Goal: Task Accomplishment & Management: Use online tool/utility

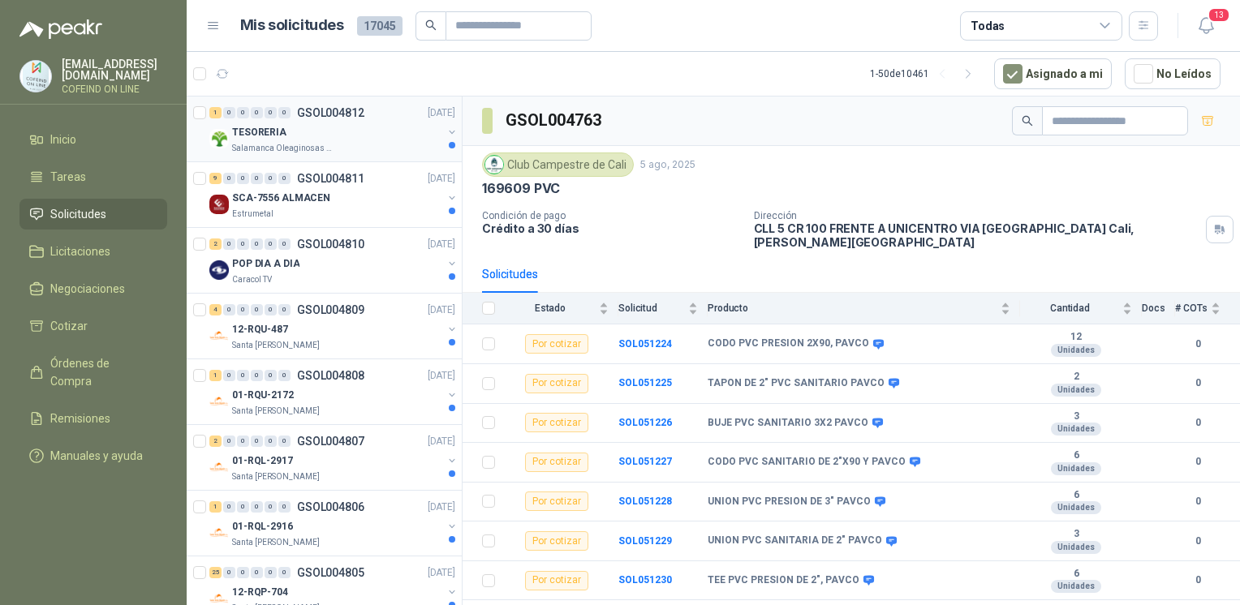
click at [277, 132] on p "TESORERIA" at bounding box center [259, 132] width 54 height 15
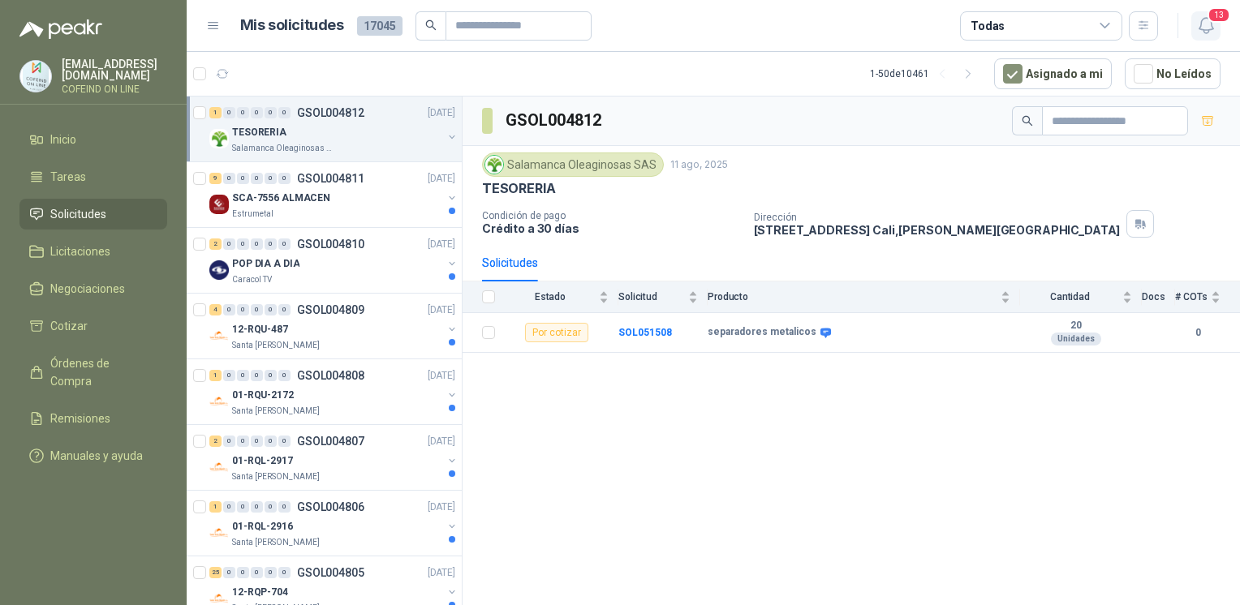
click at [1206, 28] on icon "button" at bounding box center [1206, 25] width 20 height 20
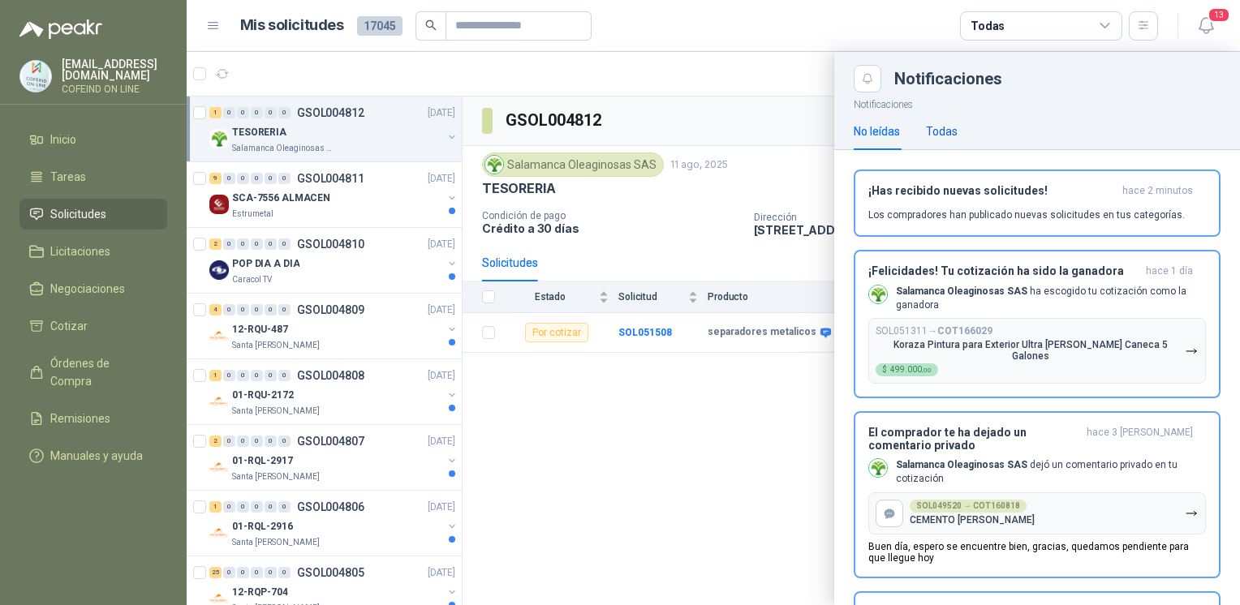
click at [947, 133] on div "Todas" at bounding box center [942, 132] width 32 height 18
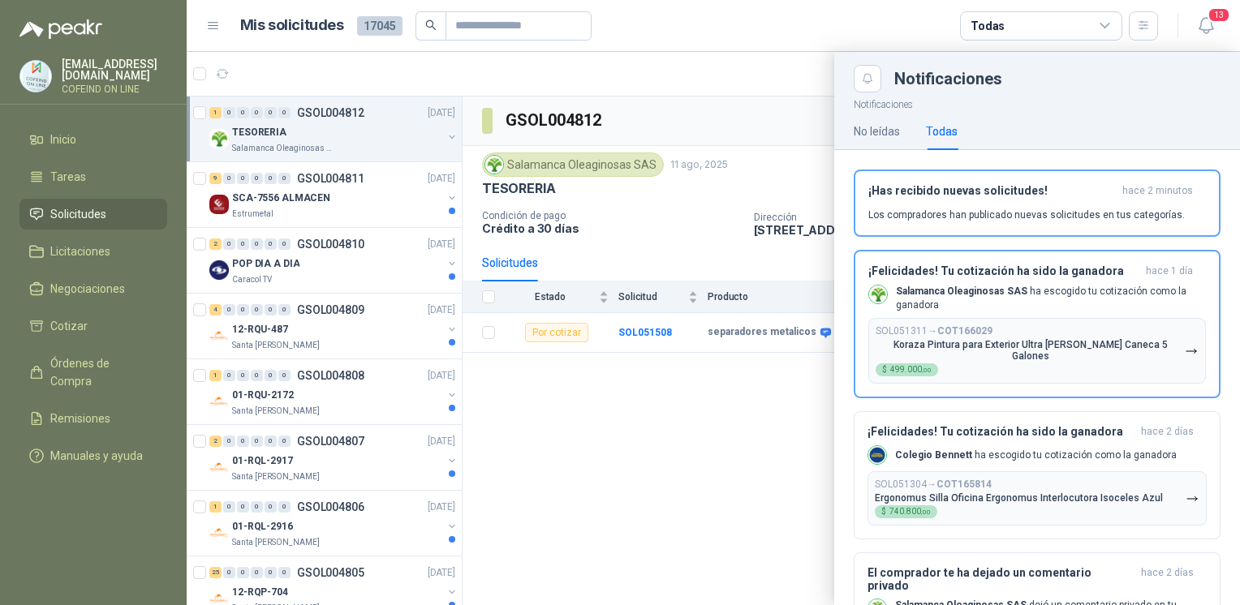
click at [572, 472] on div at bounding box center [713, 328] width 1053 height 553
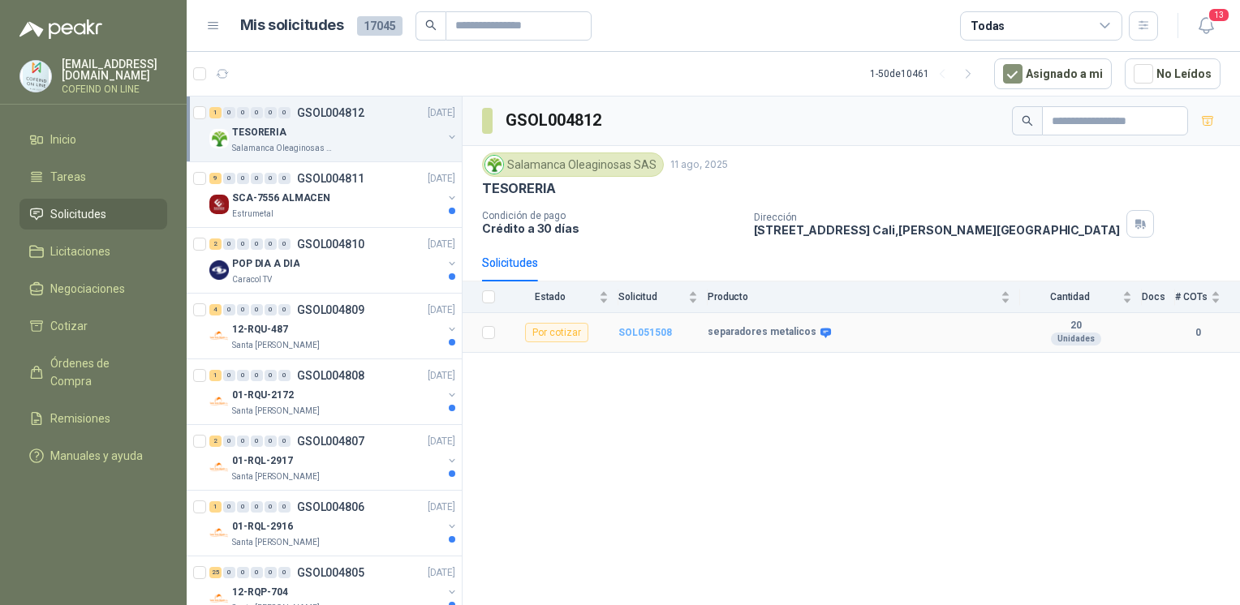
click at [626, 330] on b "SOL051508" at bounding box center [645, 332] width 54 height 11
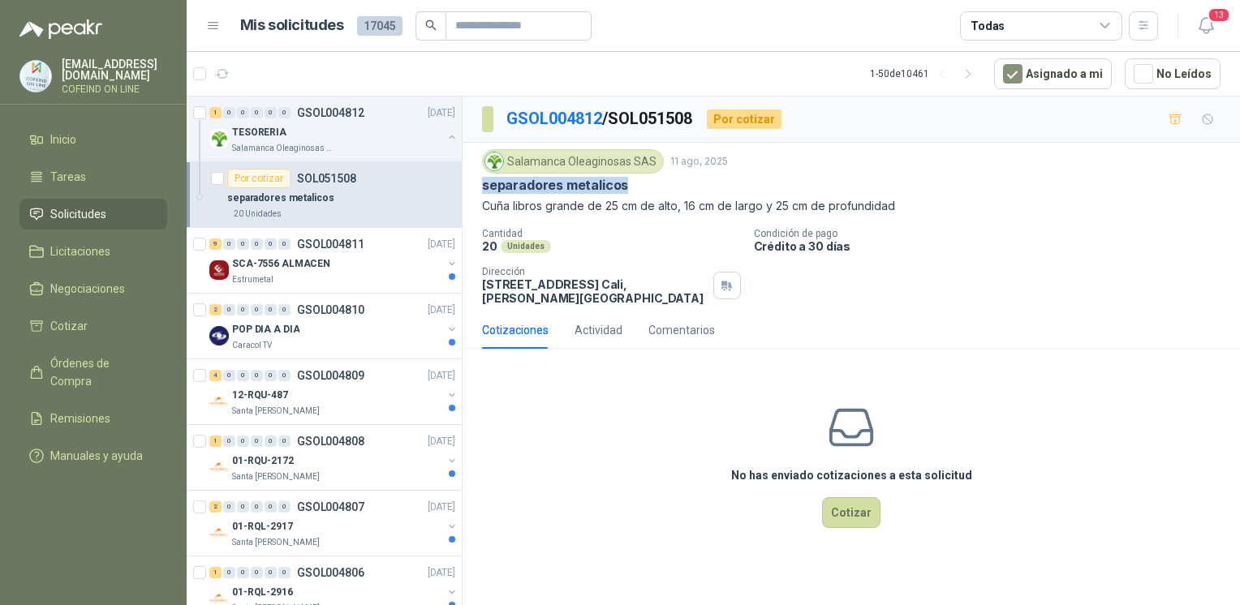
drag, startPoint x: 477, startPoint y: 187, endPoint x: 651, endPoint y: 184, distance: 173.6
click at [651, 184] on div "Salamanca Oleaginosas SAS 11 ago, 2025 separadores metalicos Cuña libros grande…" at bounding box center [850, 227] width 777 height 169
copy p "separadores metalicos"
drag, startPoint x: 476, startPoint y: 201, endPoint x: 675, endPoint y: 213, distance: 199.2
click at [675, 213] on div "Salamanca Oleaginosas SAS 11 ago, 2025 separadores metalicos Cuña libros grande…" at bounding box center [850, 227] width 777 height 169
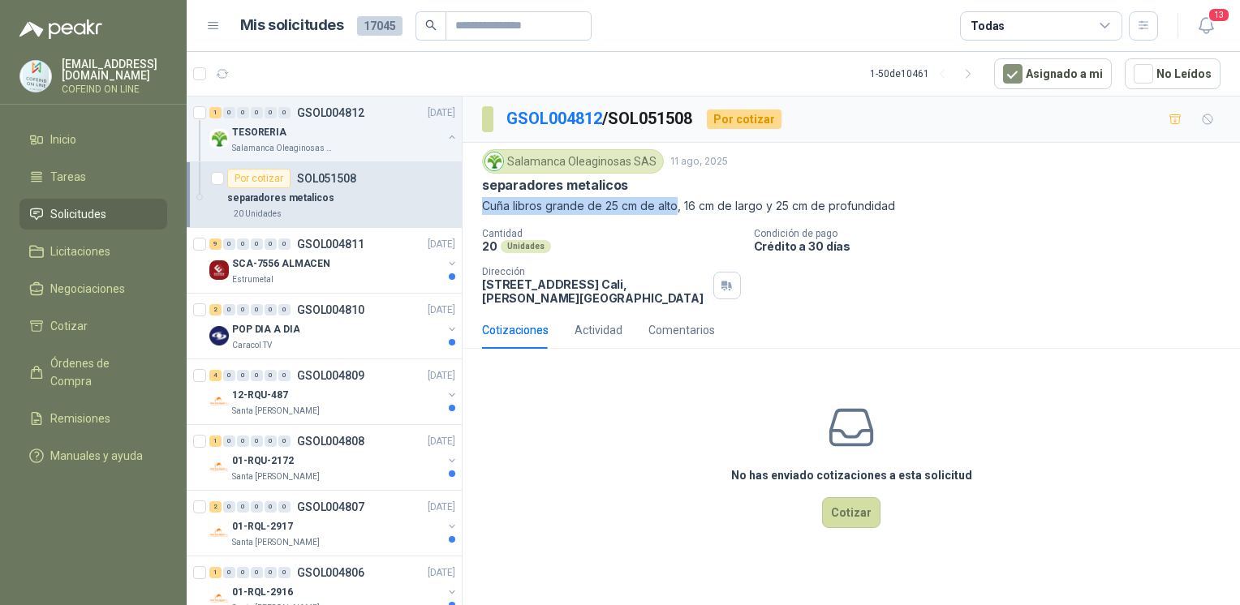
copy p "Cuña libros grande de 25 cm de alto"
click at [506, 206] on p "Cuña libros grande de 25 cm de alto, 16 cm de largo y 25 cm de profundidad" at bounding box center [851, 206] width 738 height 18
drag, startPoint x: 482, startPoint y: 208, endPoint x: 909, endPoint y: 204, distance: 426.8
click at [909, 204] on p "Cuña libros grande de 25 cm de alto, 16 cm de largo y 25 cm de profundidad" at bounding box center [851, 206] width 738 height 18
copy p "Cuña libros grande de 25 cm de alto, 16 cm de largo y 25 cm de profundidad"
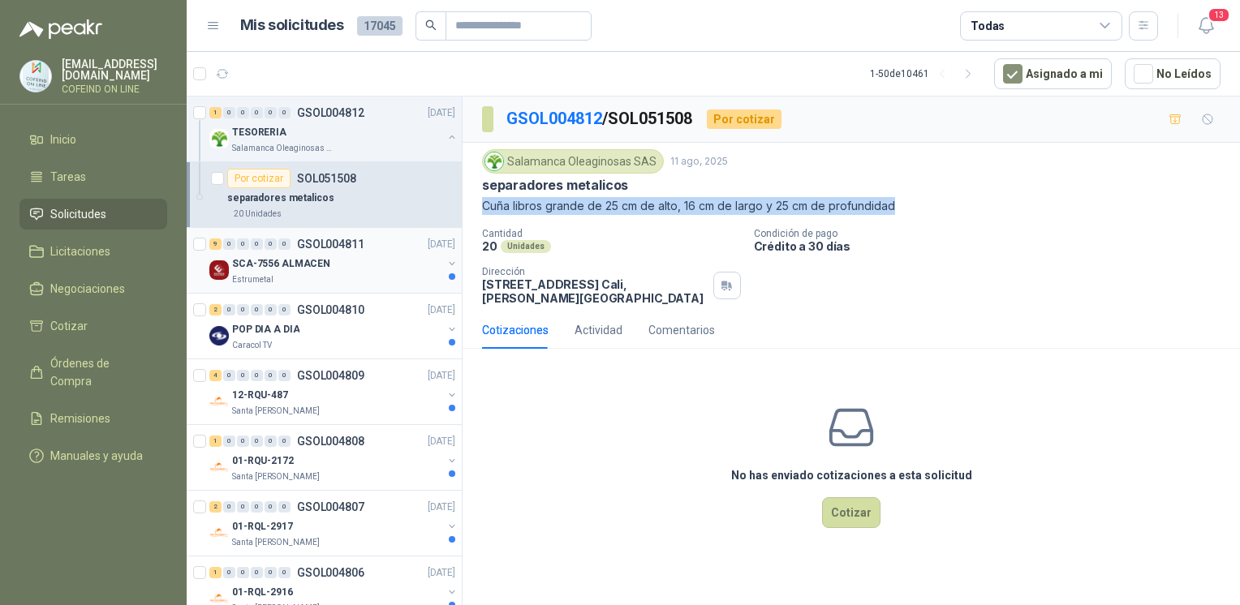
click at [301, 261] on p "SCA-7556 ALMACEN" at bounding box center [281, 263] width 98 height 15
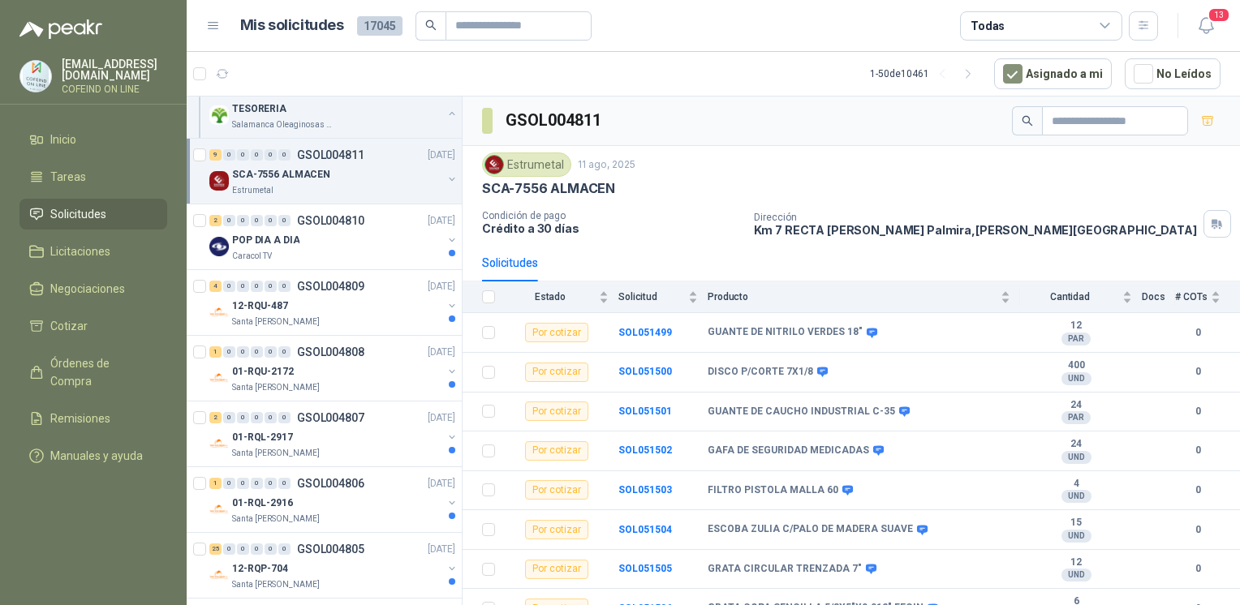
scroll to position [192, 0]
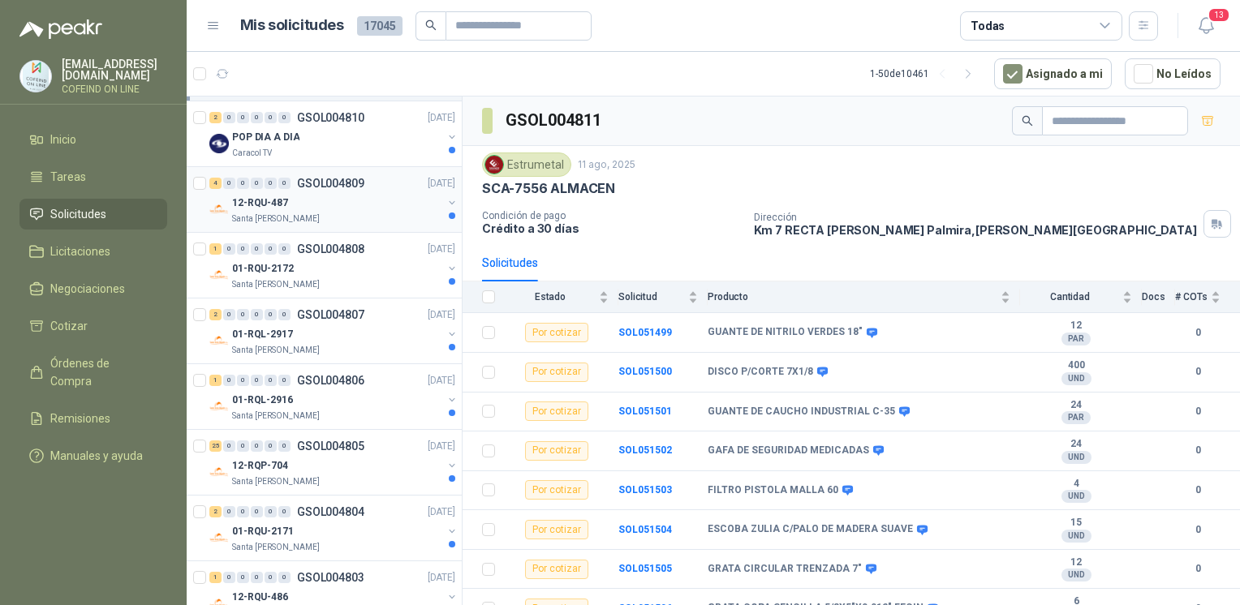
click at [264, 205] on p "12-RQU-487" at bounding box center [260, 203] width 56 height 15
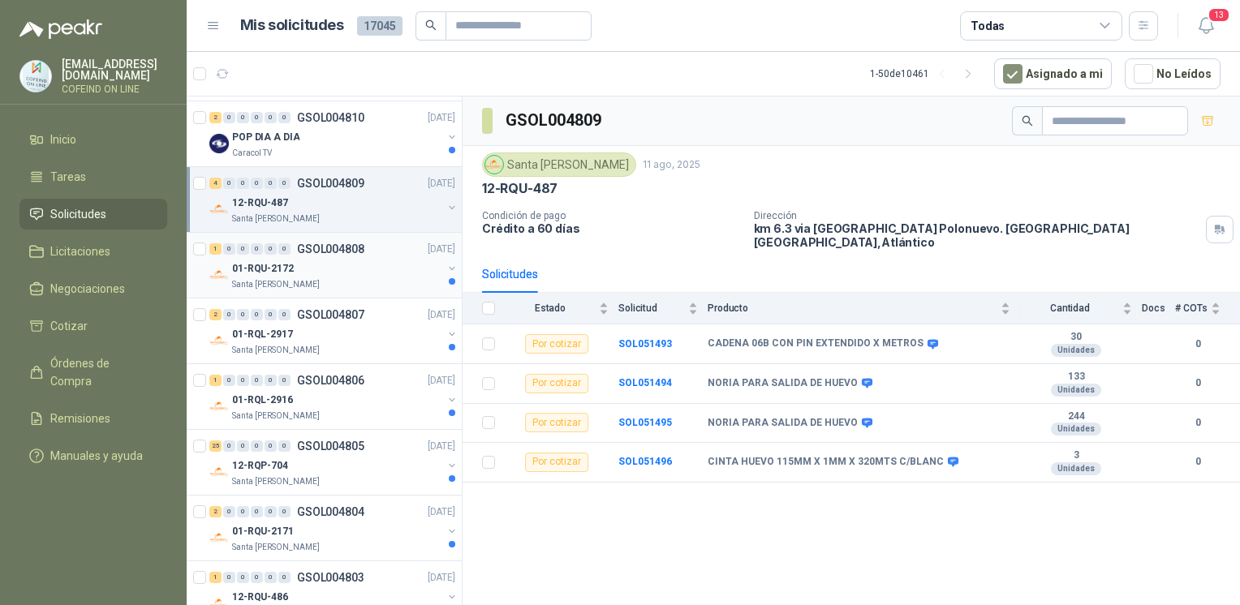
click at [370, 264] on div "01-RQU-2172" at bounding box center [337, 268] width 210 height 19
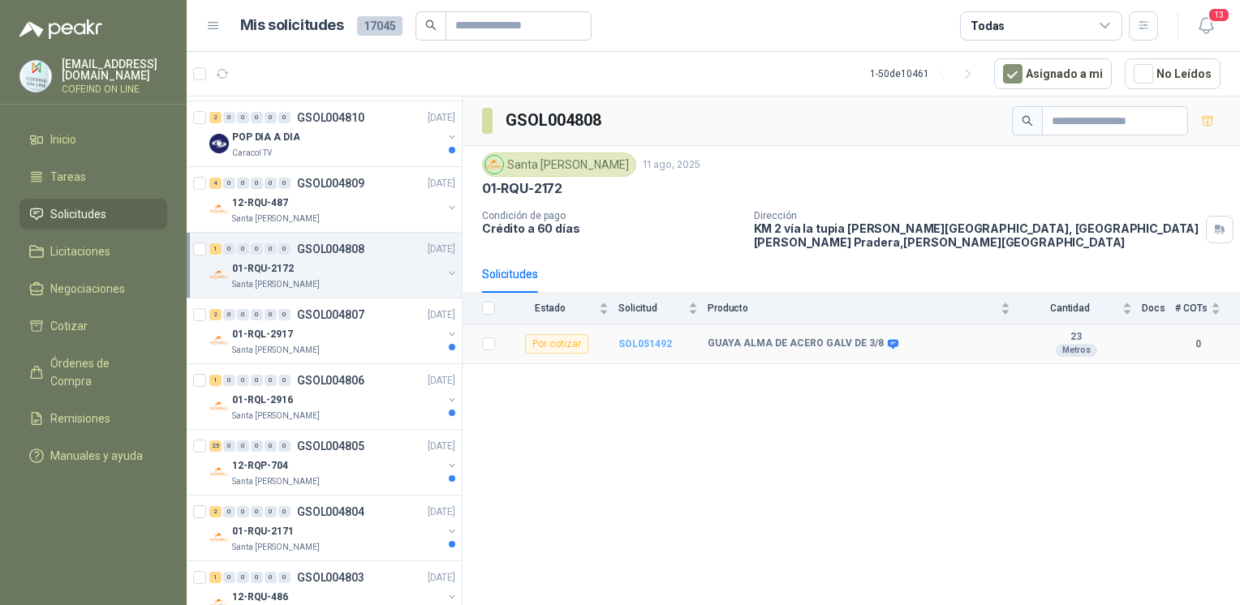
click at [626, 346] on b "SOL051492" at bounding box center [645, 343] width 54 height 11
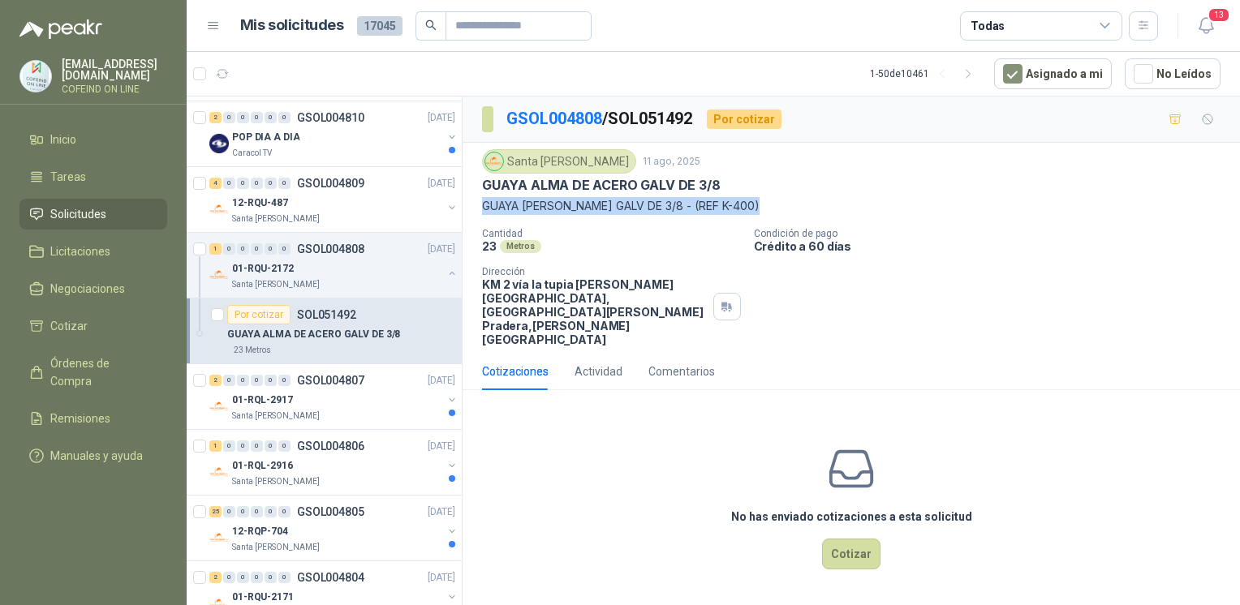
drag, startPoint x: 479, startPoint y: 209, endPoint x: 767, endPoint y: 216, distance: 288.1
click at [767, 216] on div "Santa [PERSON_NAME] 11 ago, 2025 GUAYA [PERSON_NAME] GALV DE 3/8 GUAYA [PERSON_…" at bounding box center [850, 248] width 777 height 210
copy p "GUAYA [PERSON_NAME] GALV DE 3/8 - (REF K-400)"
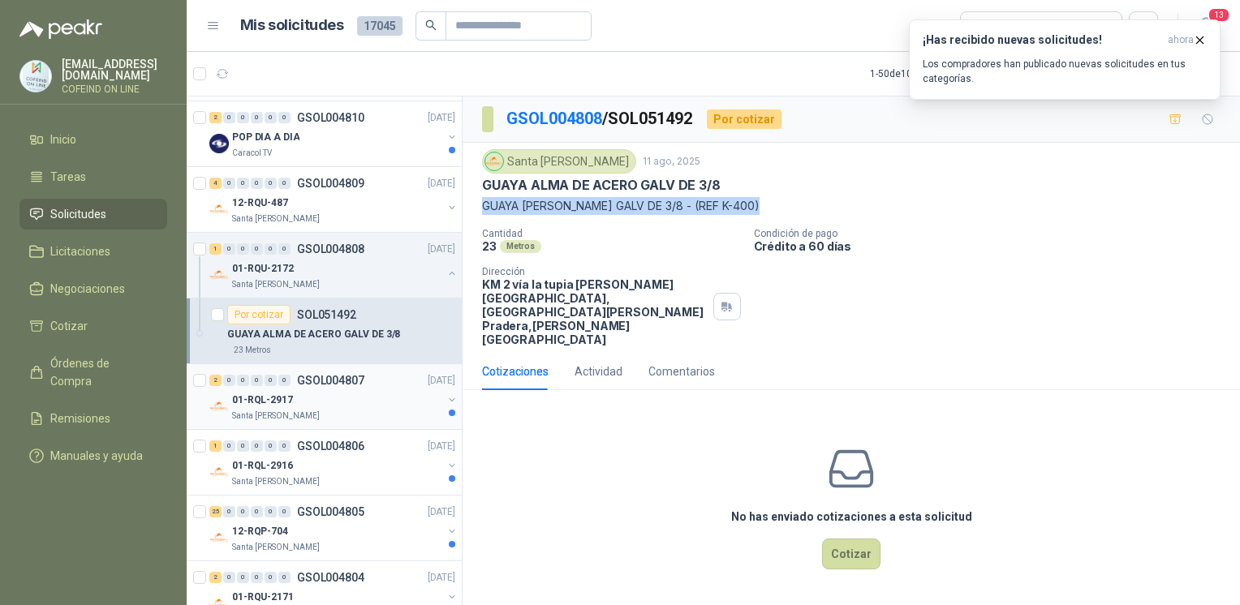
click at [380, 404] on div "01-RQL-2917" at bounding box center [337, 399] width 210 height 19
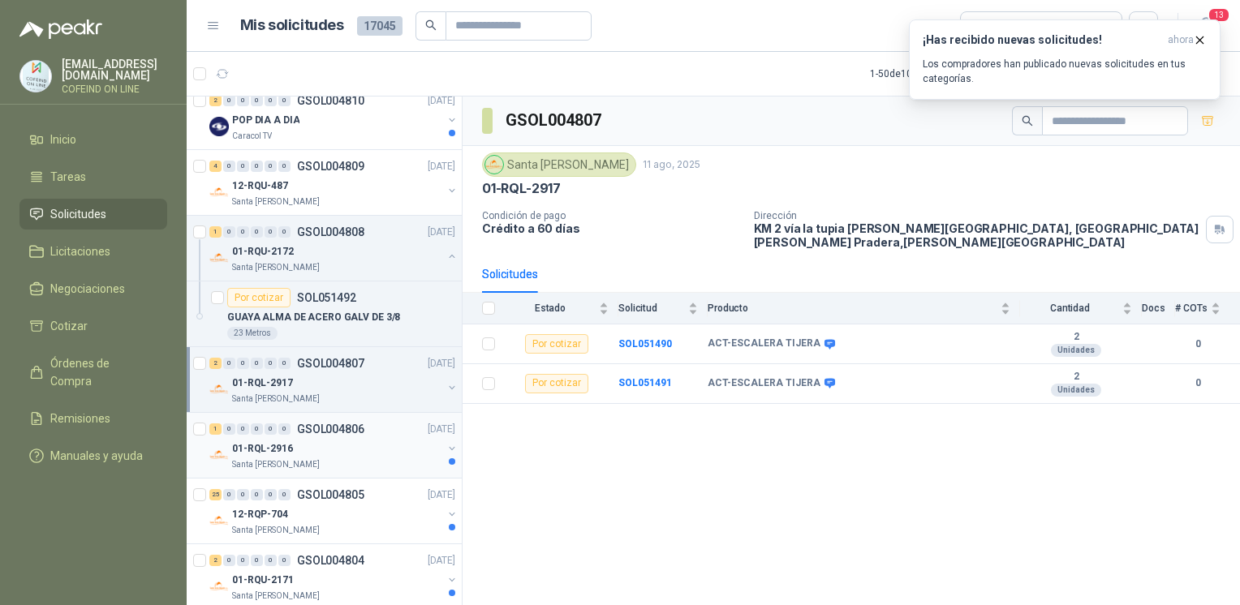
scroll to position [211, 0]
click at [643, 339] on b "SOL051490" at bounding box center [645, 343] width 54 height 11
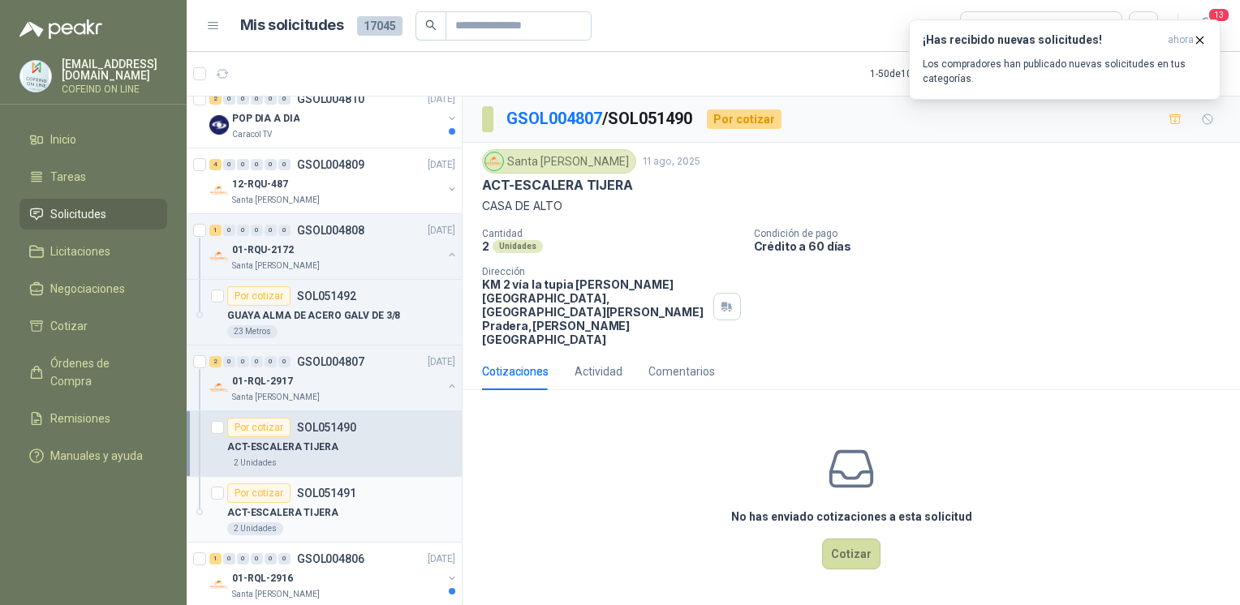
click at [329, 478] on article "Por cotizar SOL051491 ACT-ESCALERA TIJERA 2 Unidades" at bounding box center [324, 510] width 275 height 66
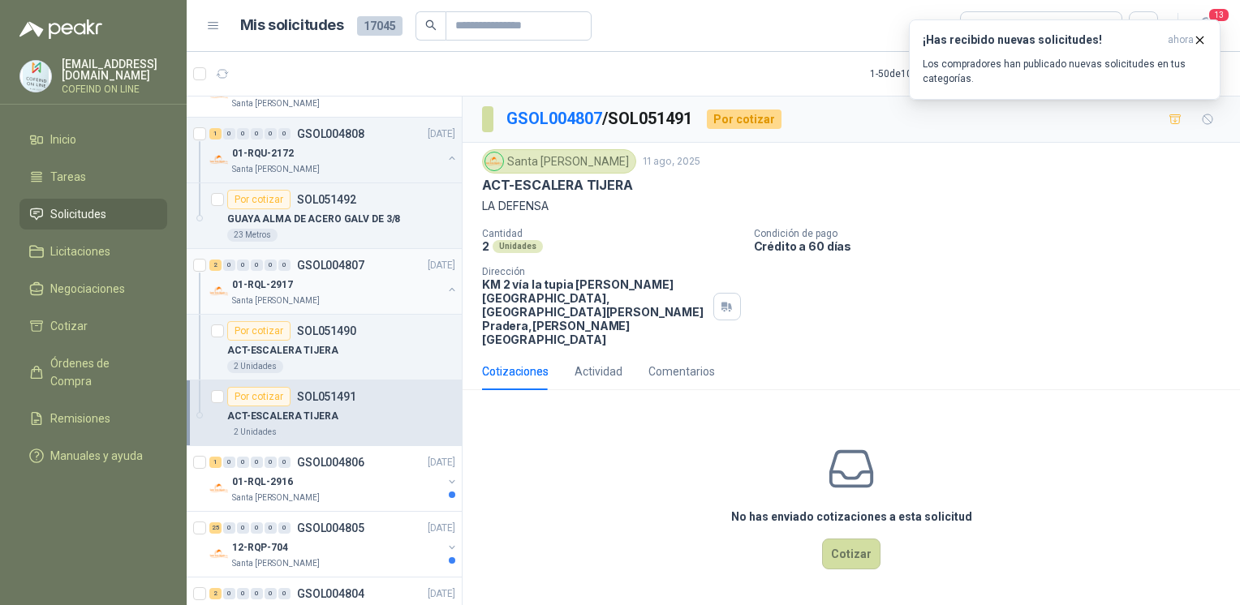
scroll to position [315, 0]
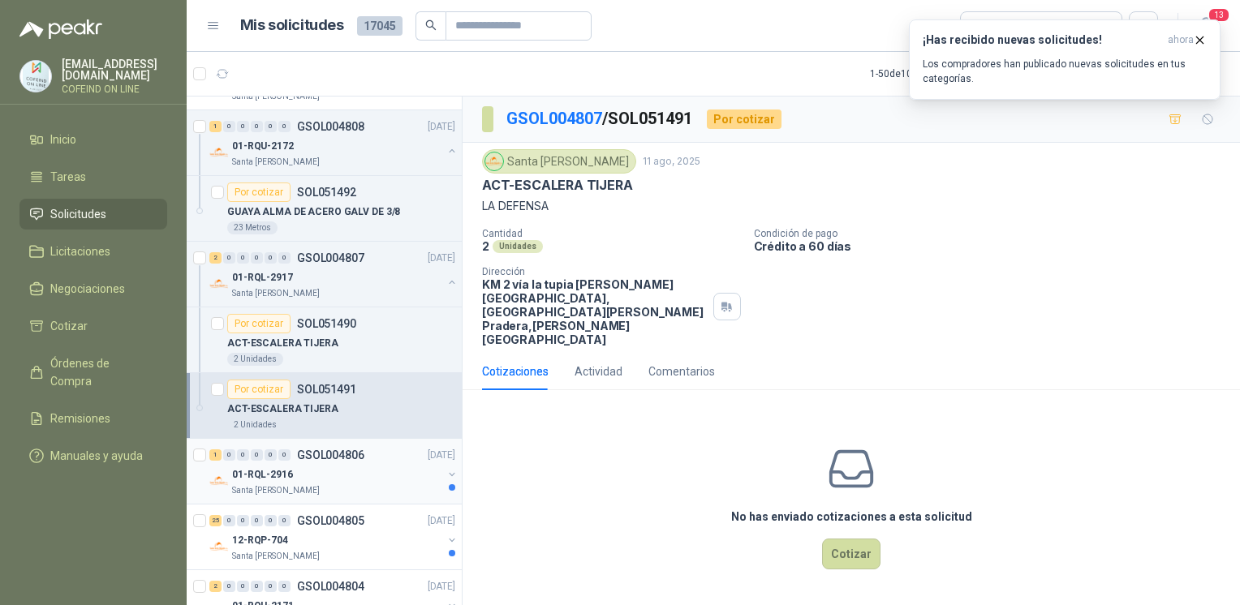
click at [361, 476] on div "01-RQL-2916" at bounding box center [337, 474] width 210 height 19
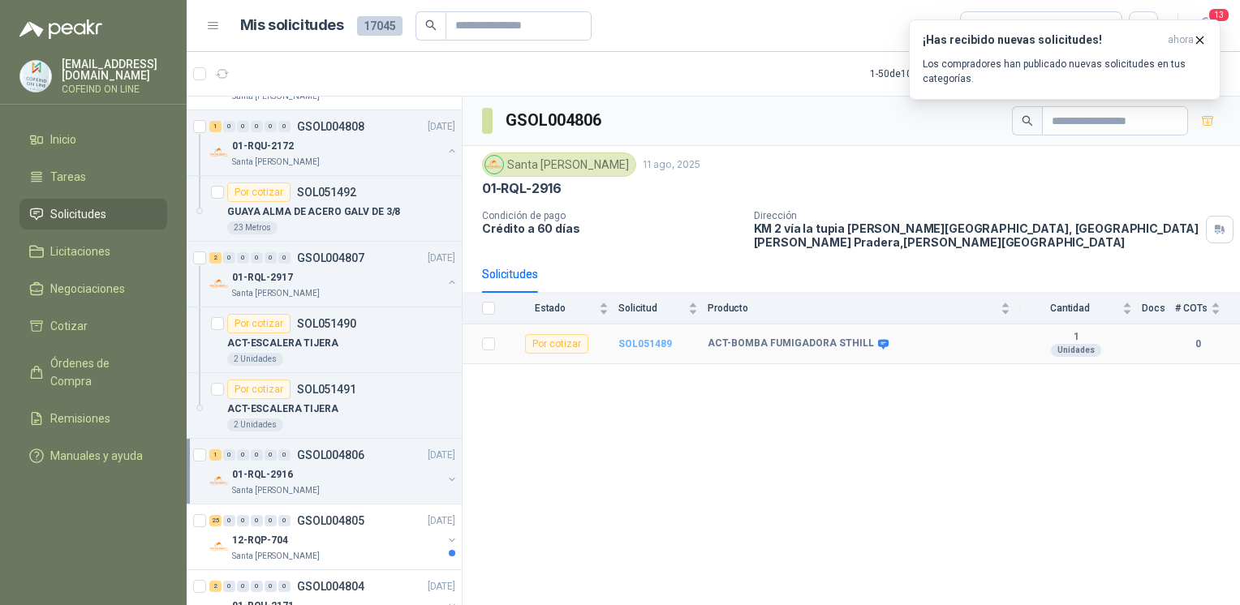
click at [643, 338] on b "SOL051489" at bounding box center [645, 343] width 54 height 11
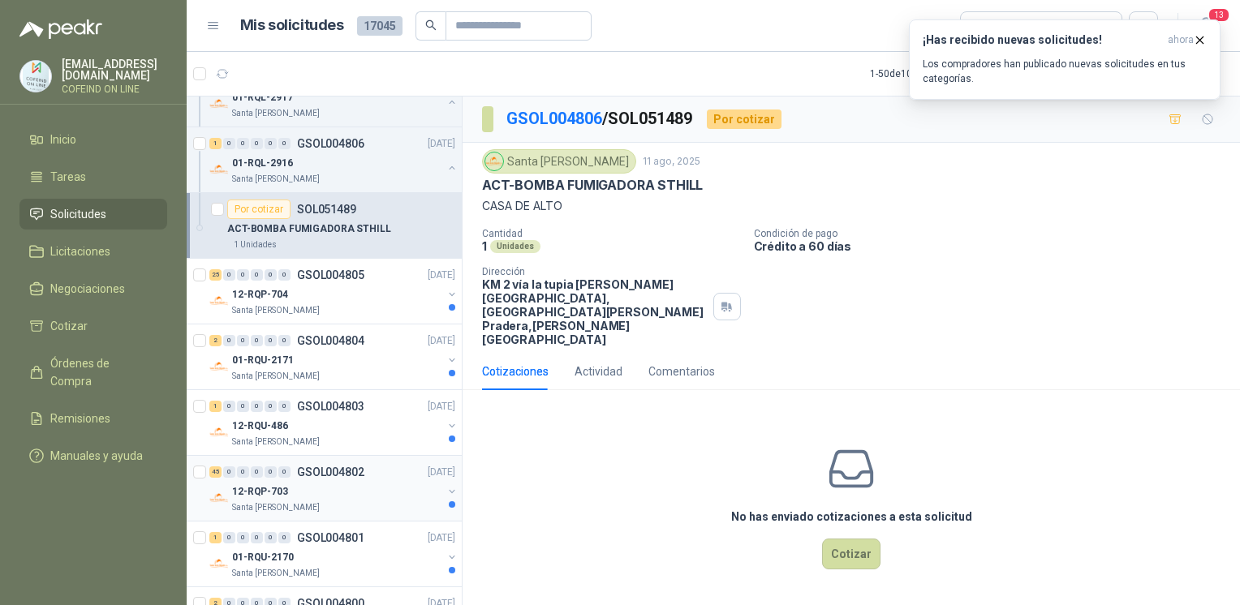
scroll to position [639, 0]
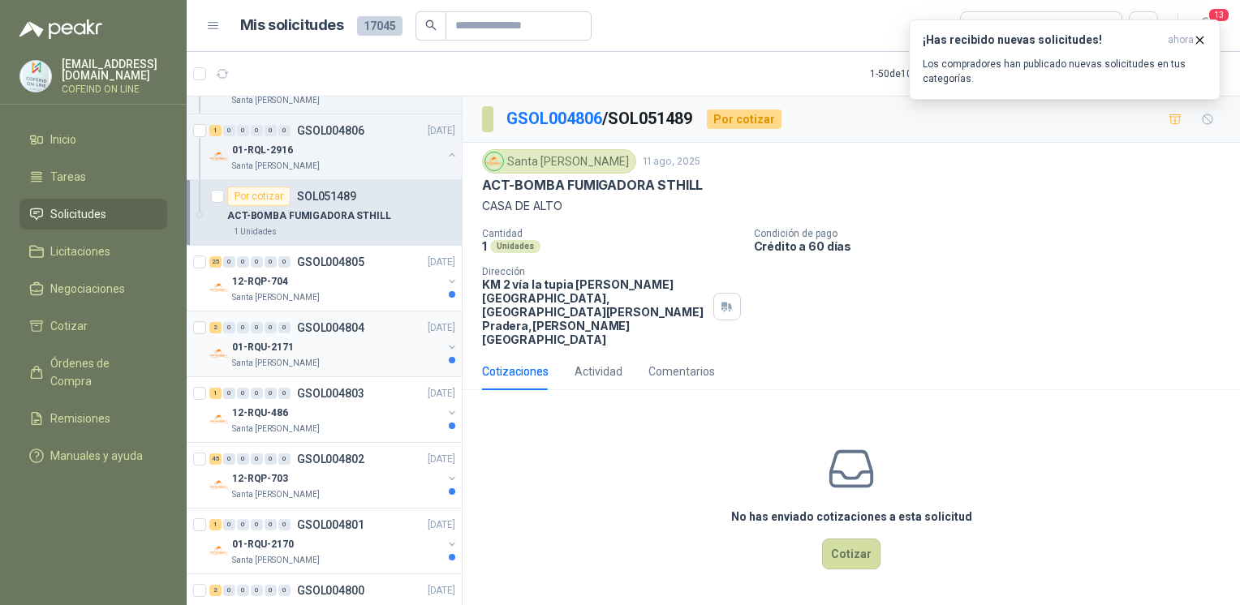
click at [303, 329] on p "GSOL004804" at bounding box center [330, 327] width 67 height 11
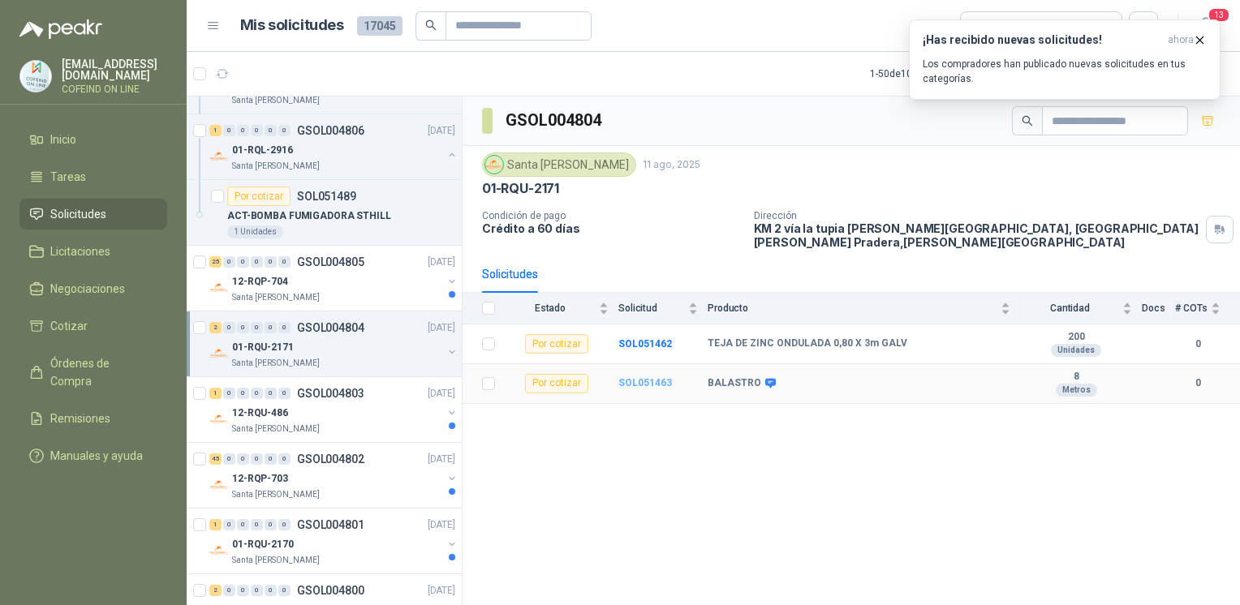
click at [646, 377] on b "SOL051463" at bounding box center [645, 382] width 54 height 11
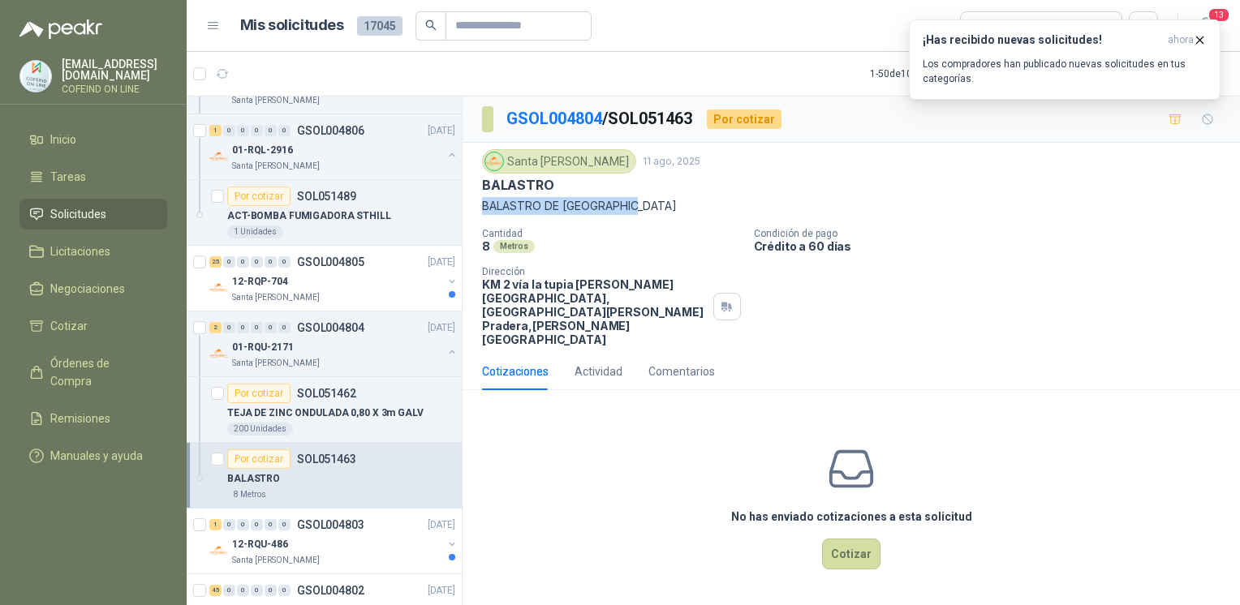
drag, startPoint x: 647, startPoint y: 211, endPoint x: 475, endPoint y: 204, distance: 172.9
click at [475, 204] on div "Santa [PERSON_NAME] 11 ago, 2025 BALASTRO BALASTRO DE RIO MEDIANO Cantidad 8 Me…" at bounding box center [850, 248] width 777 height 210
copy p "BALASTRO DE [GEOGRAPHIC_DATA]"
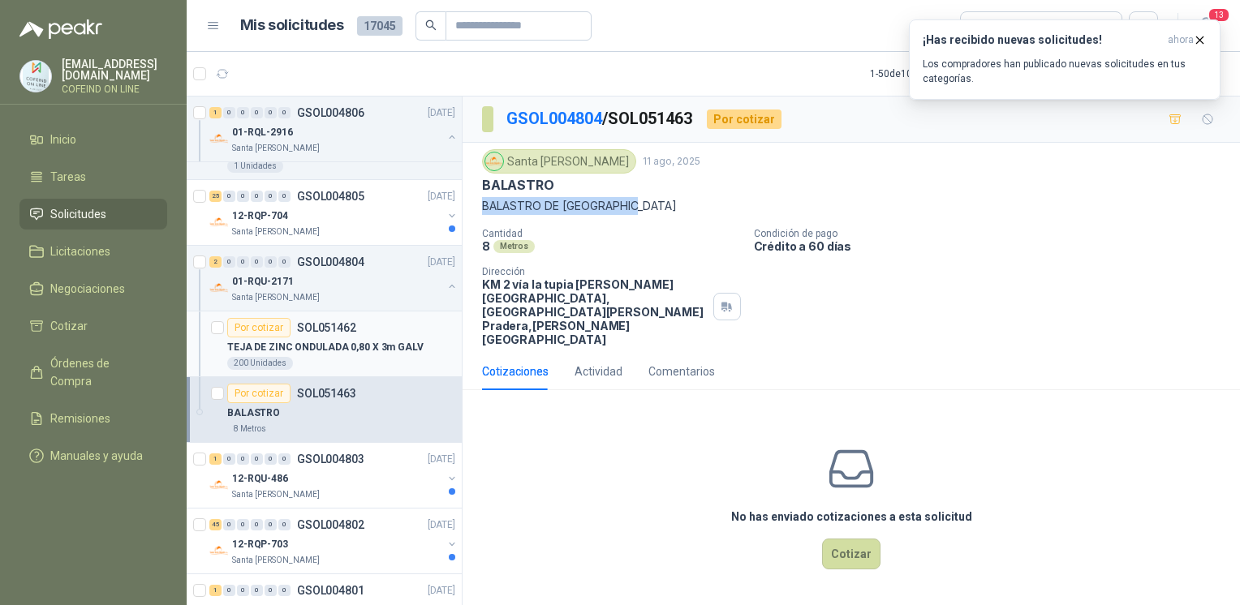
scroll to position [733, 0]
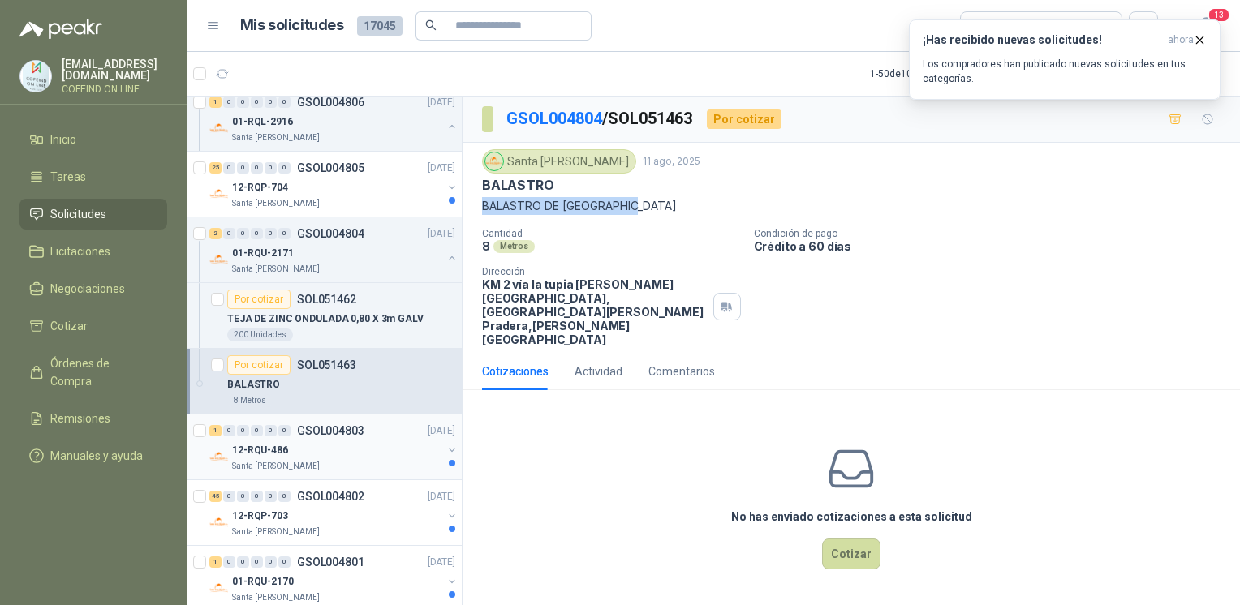
click at [297, 430] on p "GSOL004803" at bounding box center [330, 430] width 67 height 11
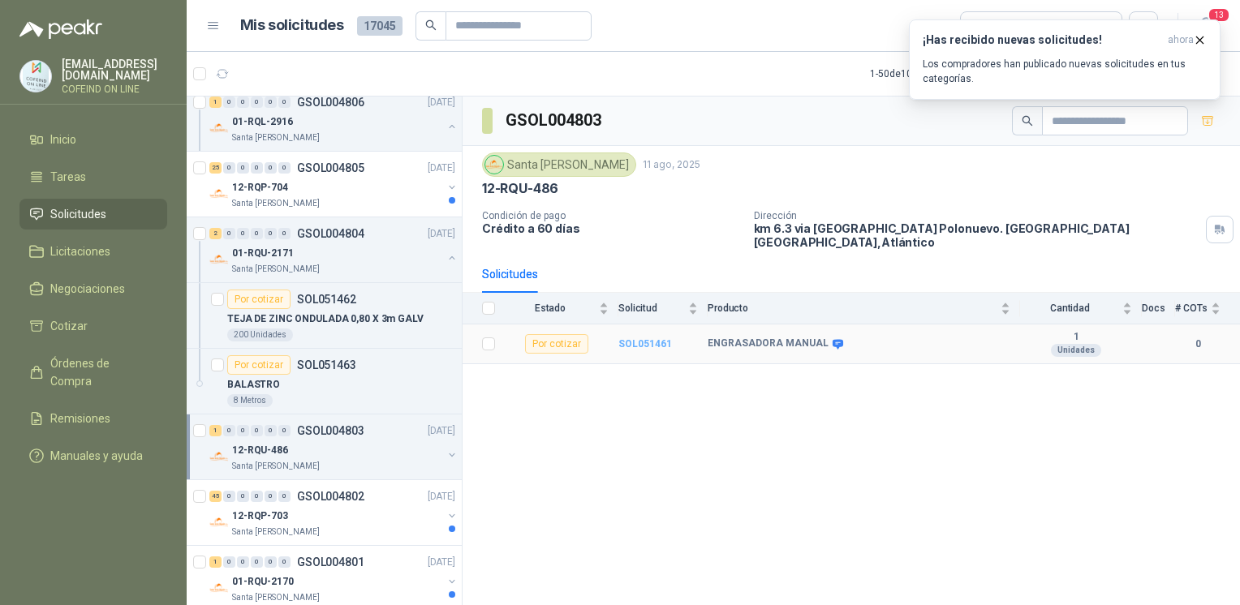
click at [646, 338] on b "SOL051461" at bounding box center [645, 343] width 54 height 11
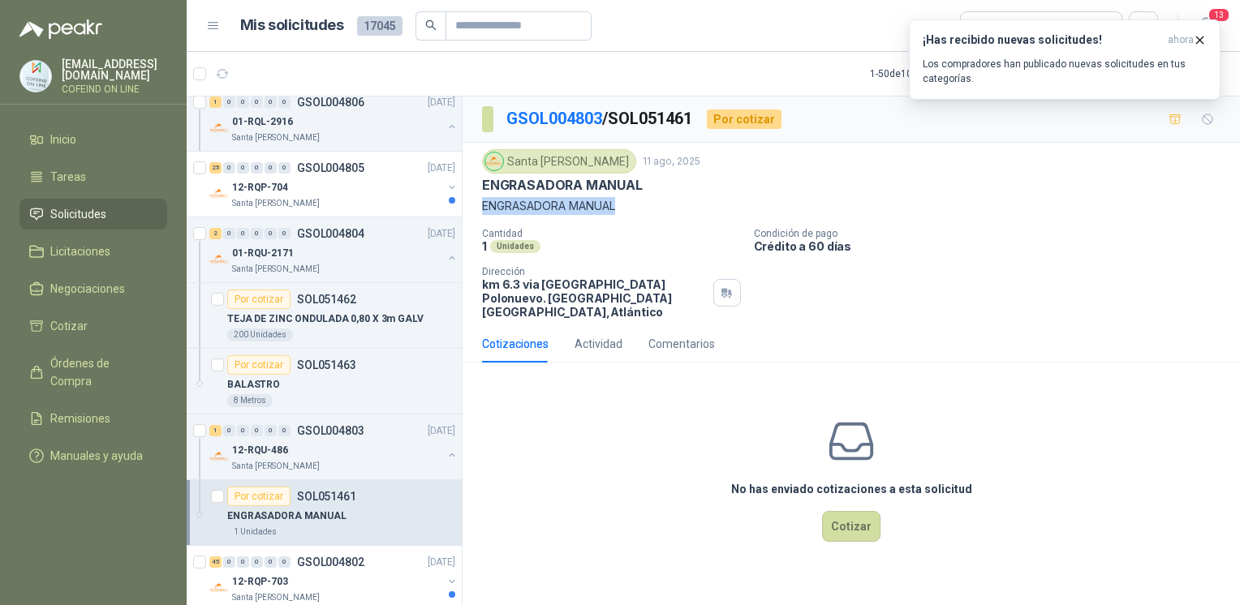
drag, startPoint x: 631, startPoint y: 208, endPoint x: 481, endPoint y: 212, distance: 150.2
click at [482, 212] on p "ENGRASADORA MANUAL" at bounding box center [851, 206] width 738 height 18
copy p "ENGRASADORA MANUAL"
click at [841, 511] on button "Cotizar" at bounding box center [851, 526] width 58 height 31
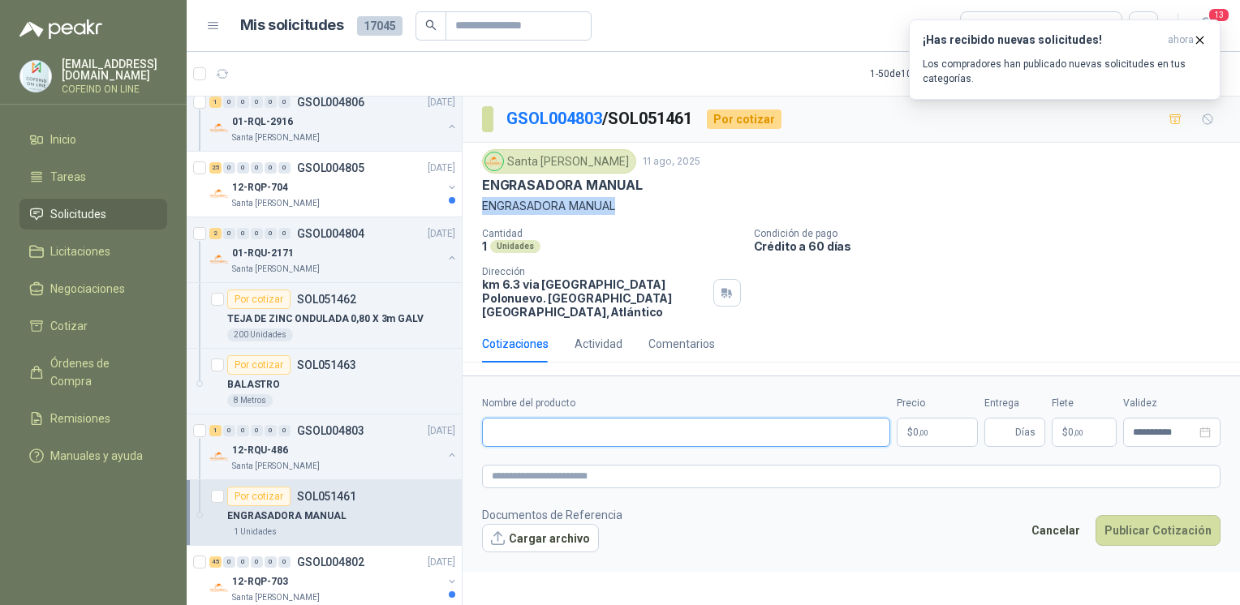
click at [704, 418] on input "Nombre del producto" at bounding box center [686, 432] width 408 height 29
paste input "**********"
type input "**********"
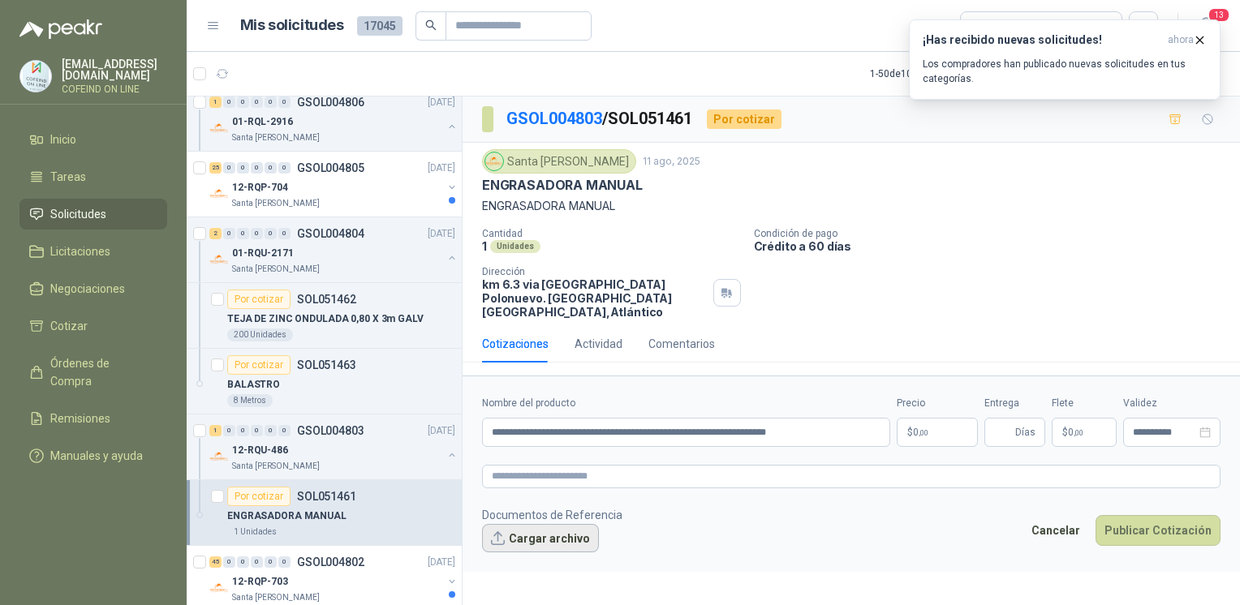
click at [568, 527] on button "Cargar archivo" at bounding box center [540, 538] width 117 height 29
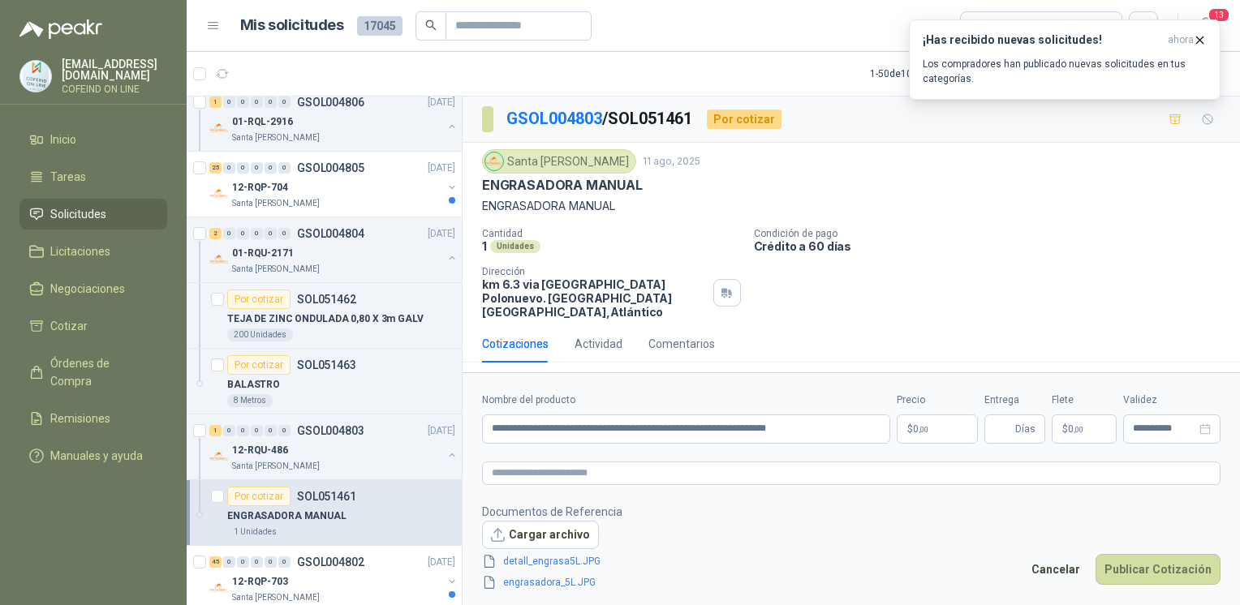
click at [935, 413] on body "[EMAIL_ADDRESS][DOMAIN_NAME] COFEIND ON LINE Inicio Tareas Solicitudes Licitaci…" at bounding box center [620, 302] width 1240 height 605
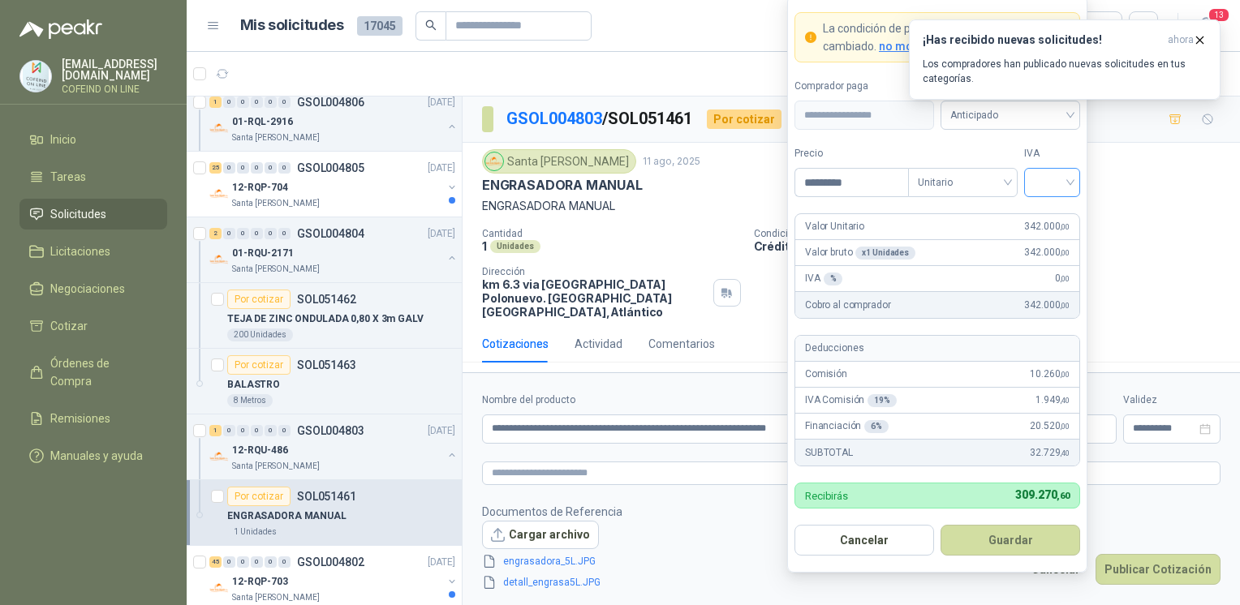
type input "*********"
click at [1046, 181] on input "search" at bounding box center [1052, 181] width 37 height 24
click at [1046, 287] on div "IVA % 0 ,00" at bounding box center [937, 279] width 284 height 26
click at [1045, 206] on form "**********" at bounding box center [937, 284] width 300 height 578
click at [1045, 203] on form "**********" at bounding box center [937, 284] width 300 height 578
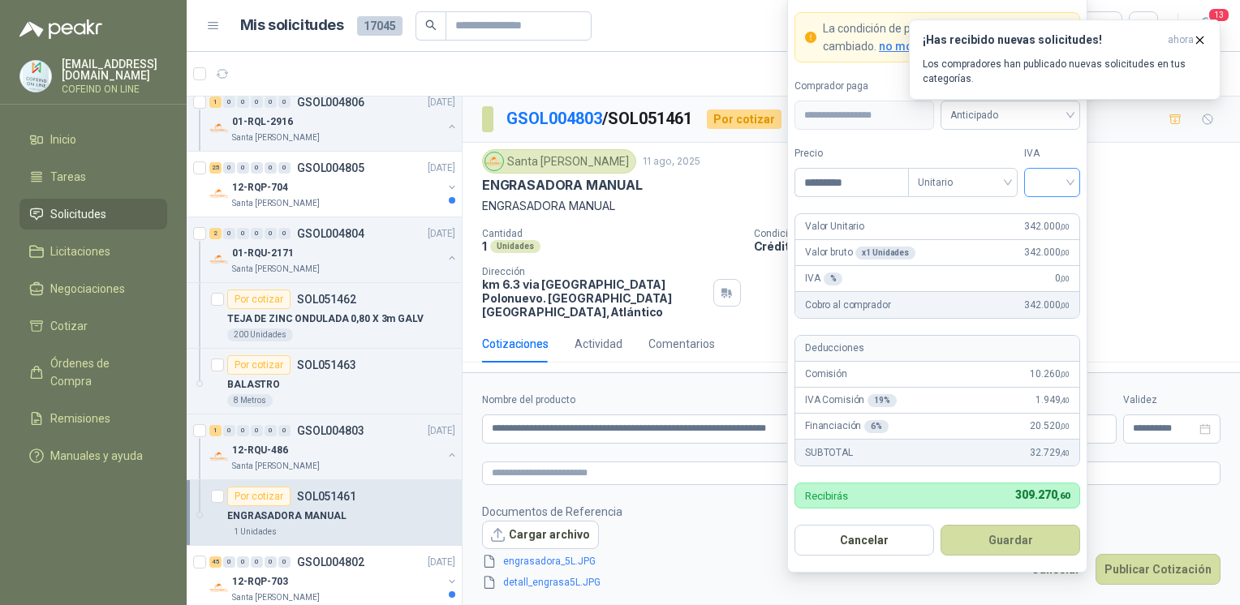
click at [1044, 188] on input "search" at bounding box center [1052, 181] width 37 height 24
click at [1045, 273] on div "0%" at bounding box center [1052, 269] width 30 height 18
click at [1027, 553] on button "Guardar" at bounding box center [1010, 540] width 140 height 31
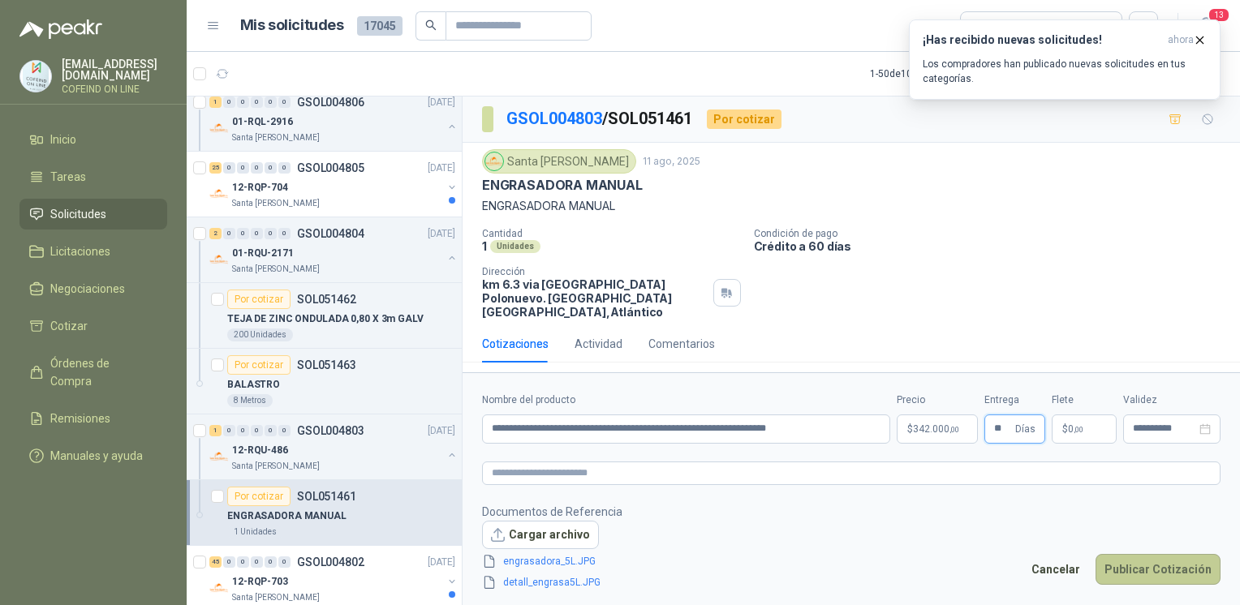
type input "**"
click at [1134, 554] on button "Publicar Cotización" at bounding box center [1157, 569] width 125 height 31
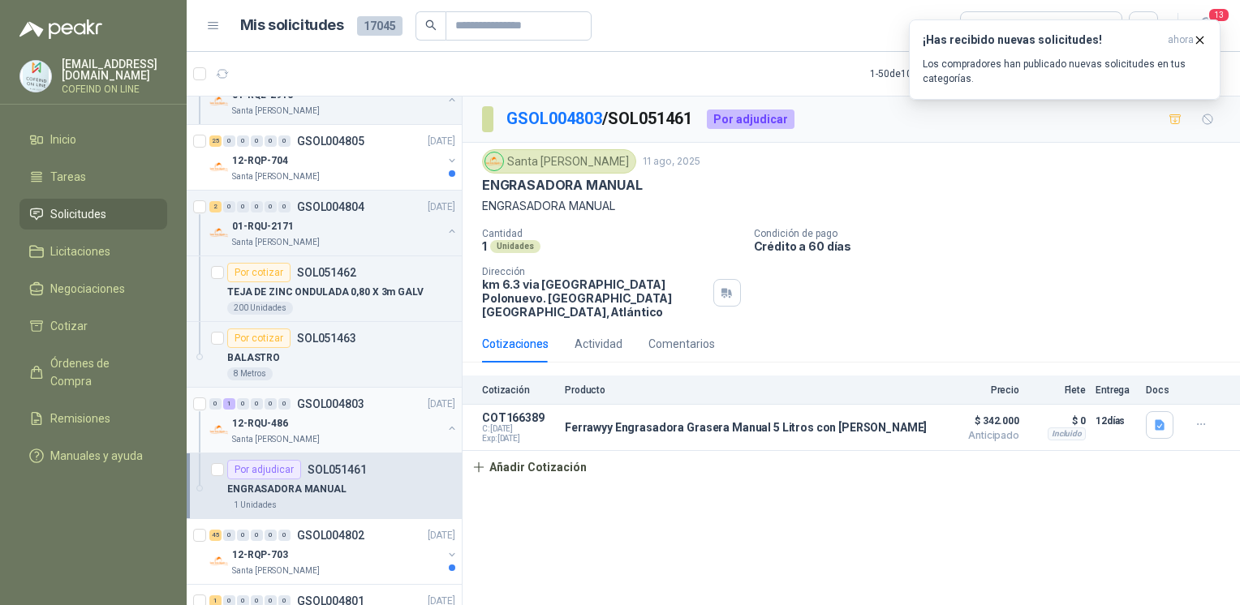
scroll to position [764, 0]
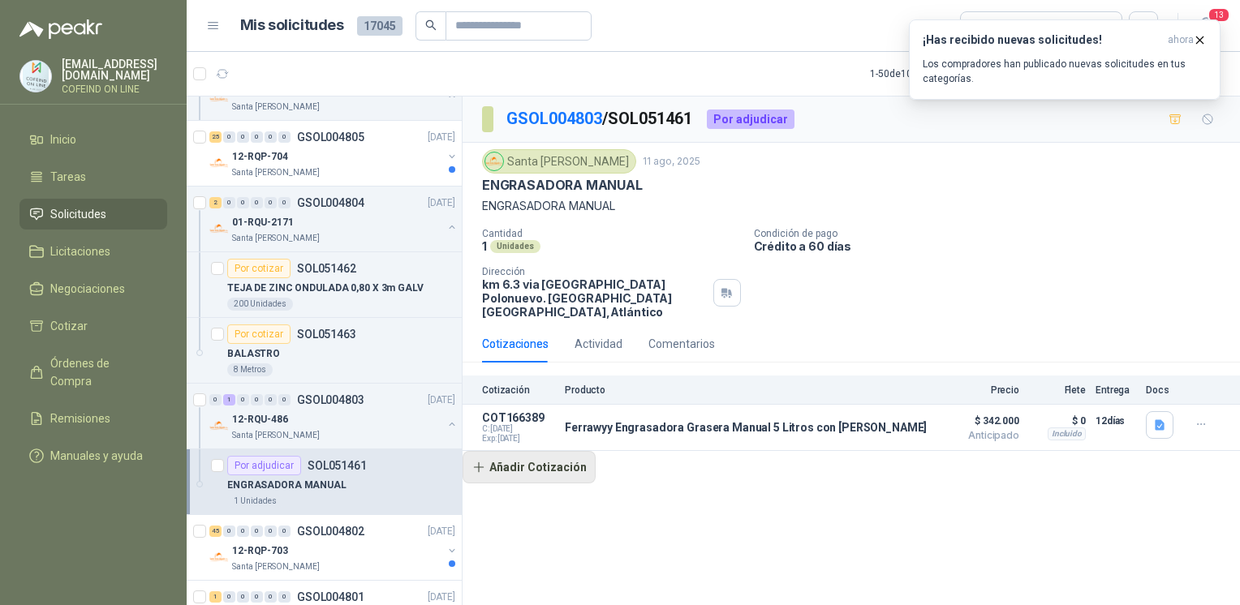
click at [518, 451] on button "Añadir Cotización" at bounding box center [528, 467] width 133 height 32
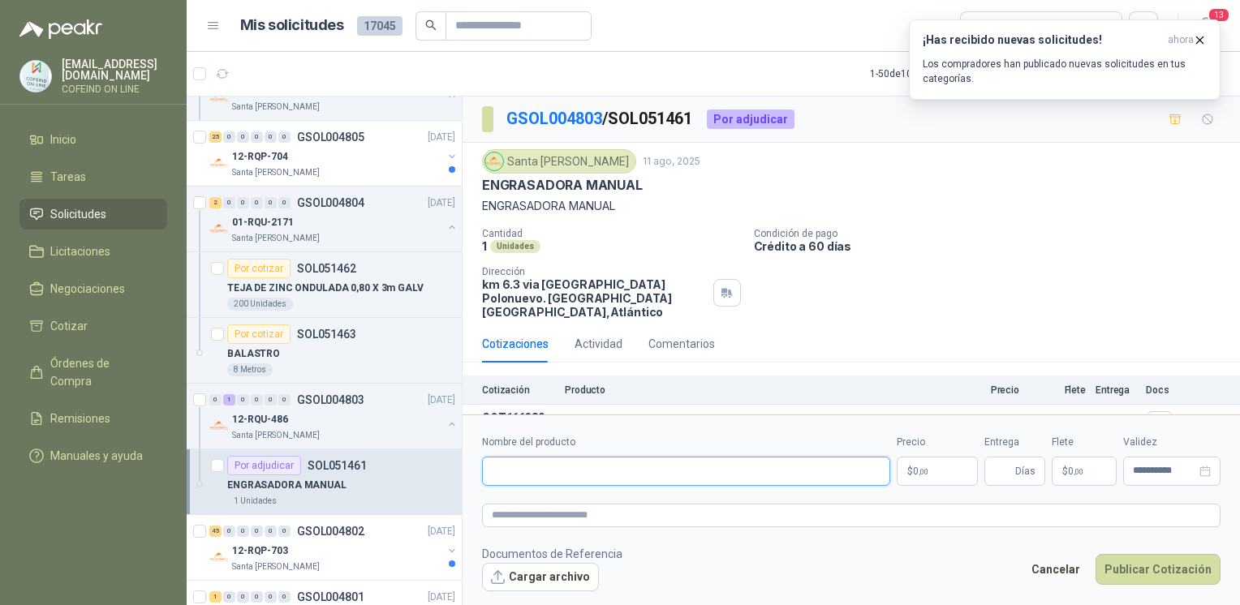
click at [546, 474] on input "Nombre del producto" at bounding box center [686, 471] width 408 height 29
paste input "**********"
type input "**********"
click at [492, 579] on button "Cargar archivo" at bounding box center [540, 577] width 117 height 29
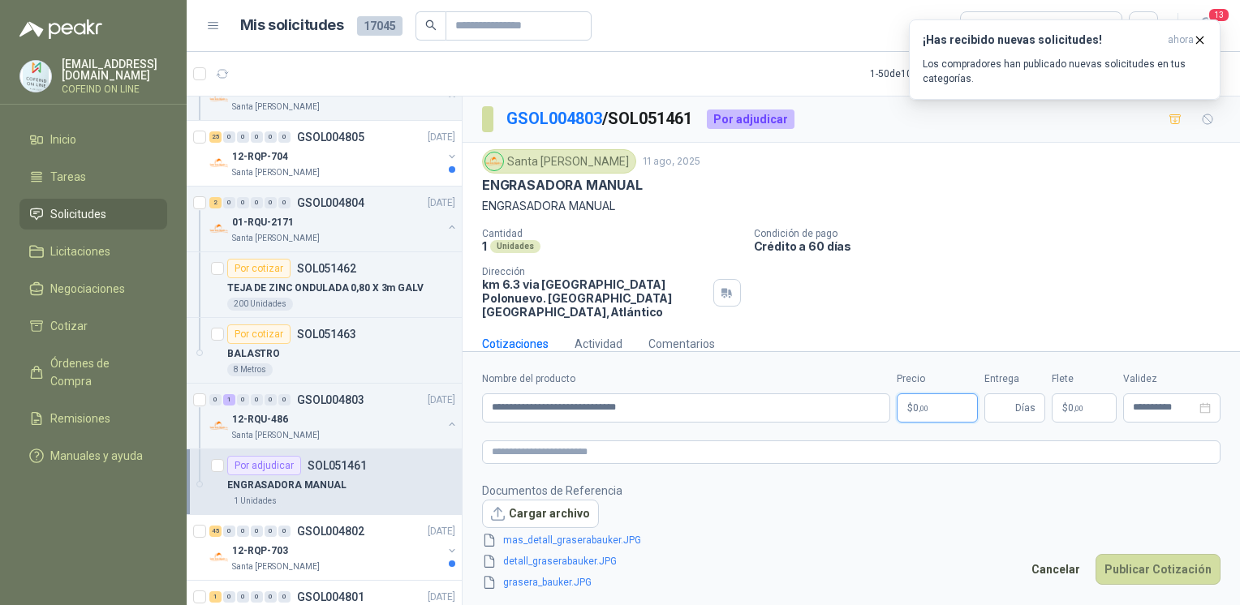
click at [915, 410] on body "[EMAIL_ADDRESS][DOMAIN_NAME] COFEIND ON LINE Inicio Tareas Solicitudes Licitaci…" at bounding box center [620, 302] width 1240 height 605
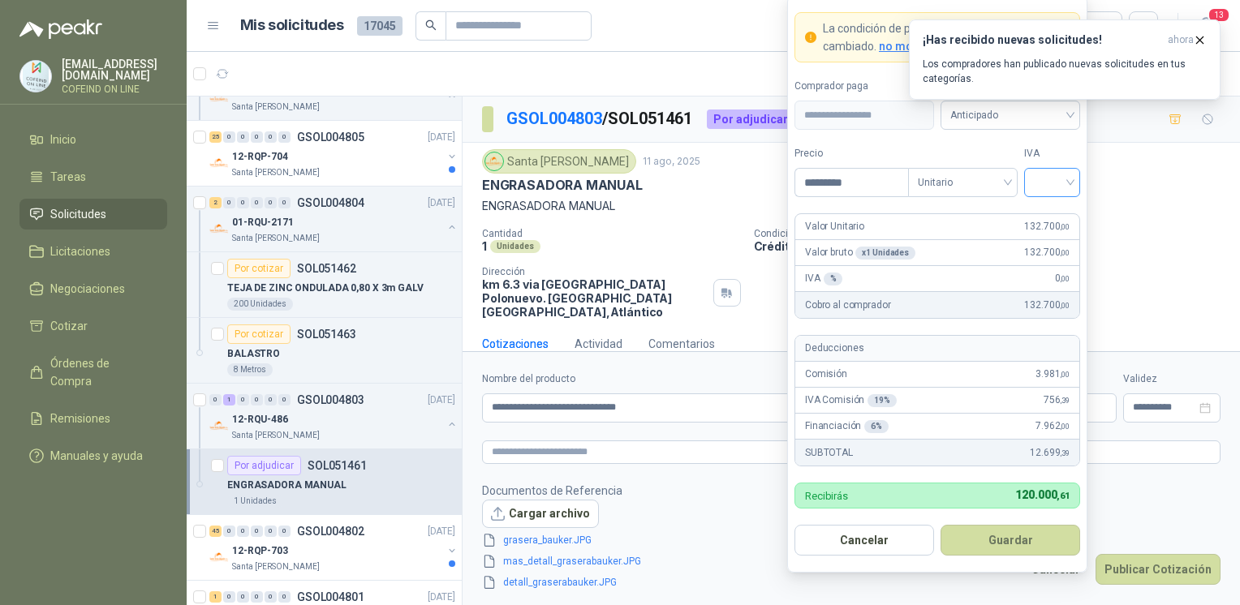
click at [1077, 191] on div at bounding box center [1052, 182] width 56 height 29
click at [1051, 271] on div "0%" at bounding box center [1052, 269] width 30 height 18
click at [844, 185] on input "*********" at bounding box center [851, 183] width 113 height 28
click at [1064, 174] on span "0%" at bounding box center [1052, 182] width 37 height 24
type input "*********"
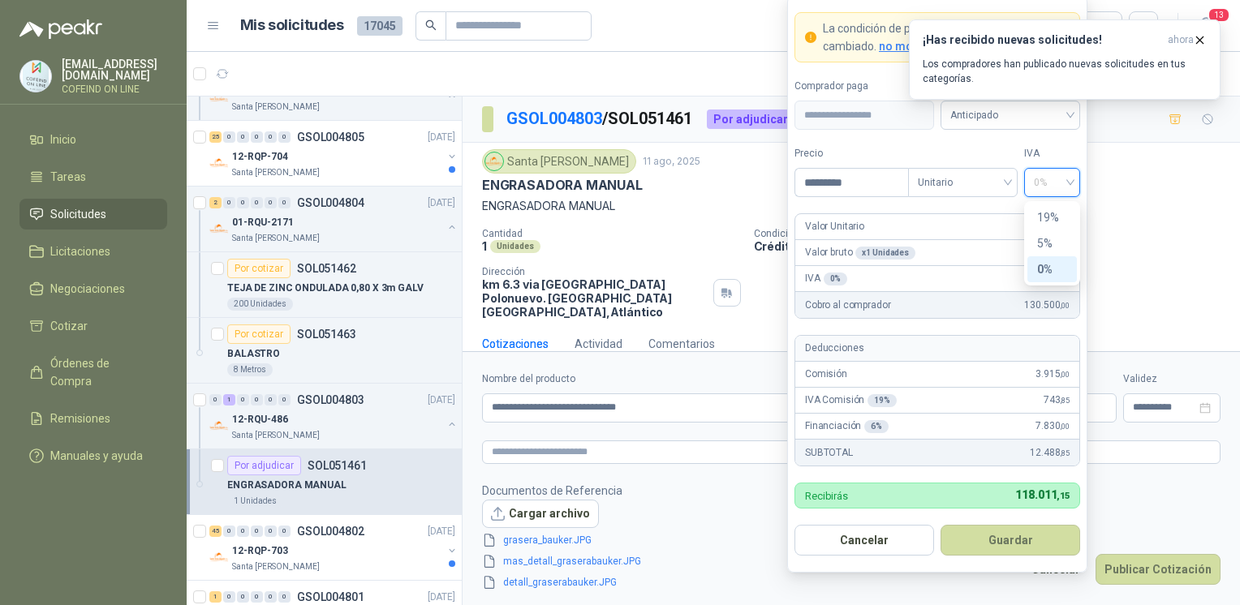
click at [1051, 272] on div "0%" at bounding box center [1052, 269] width 30 height 18
click at [992, 544] on button "Guardar" at bounding box center [1010, 540] width 140 height 31
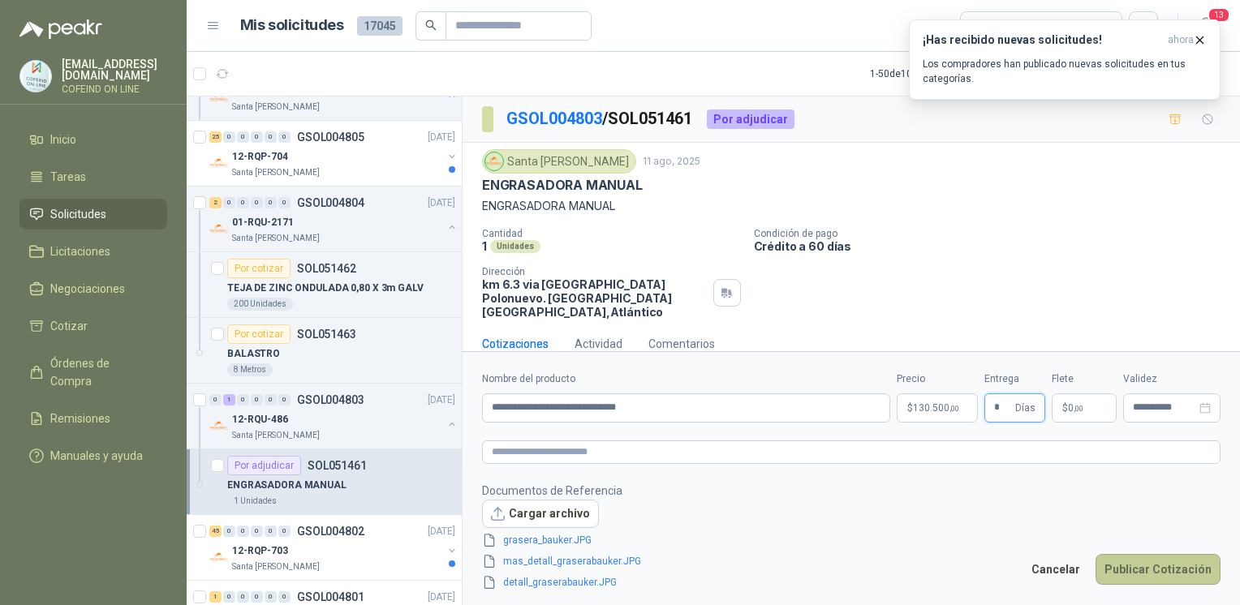
type input "*"
click at [1128, 572] on button "Publicar Cotización" at bounding box center [1157, 569] width 125 height 31
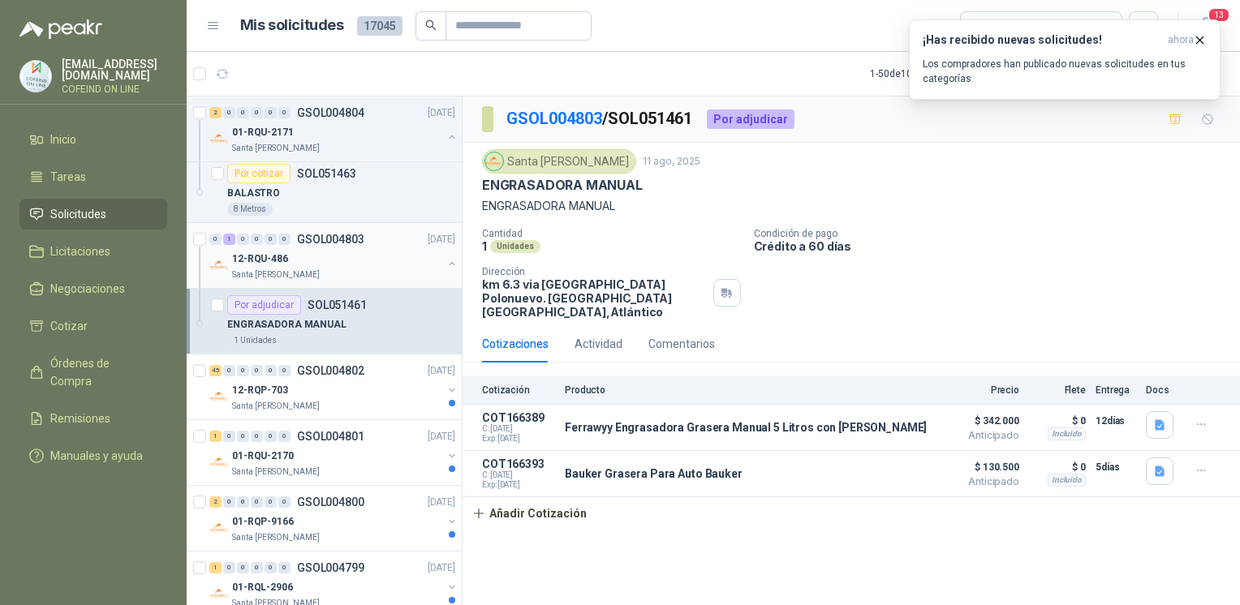
scroll to position [932, 0]
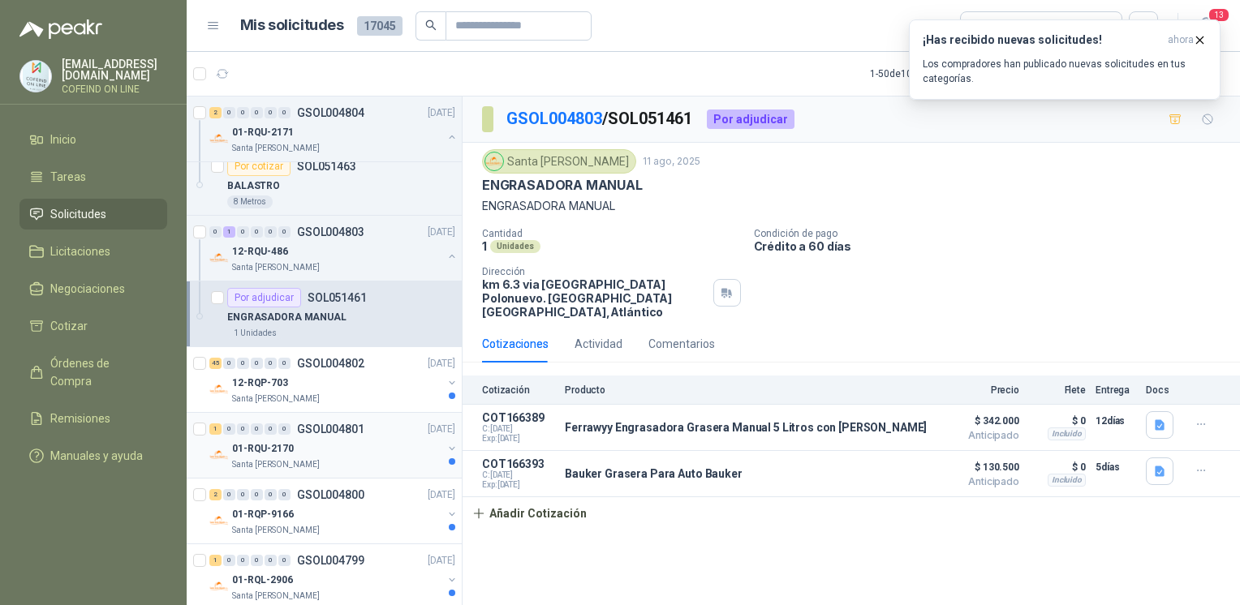
click at [293, 424] on div "1 0 0 0 0 0 GSOL004801" at bounding box center [286, 429] width 155 height 11
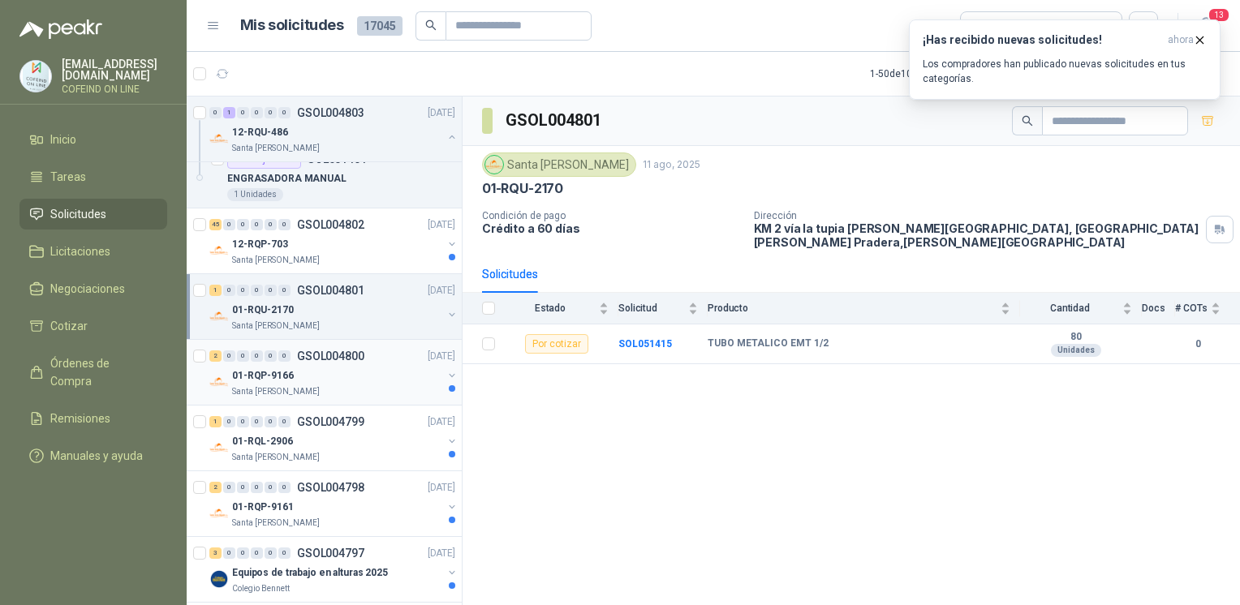
scroll to position [1077, 0]
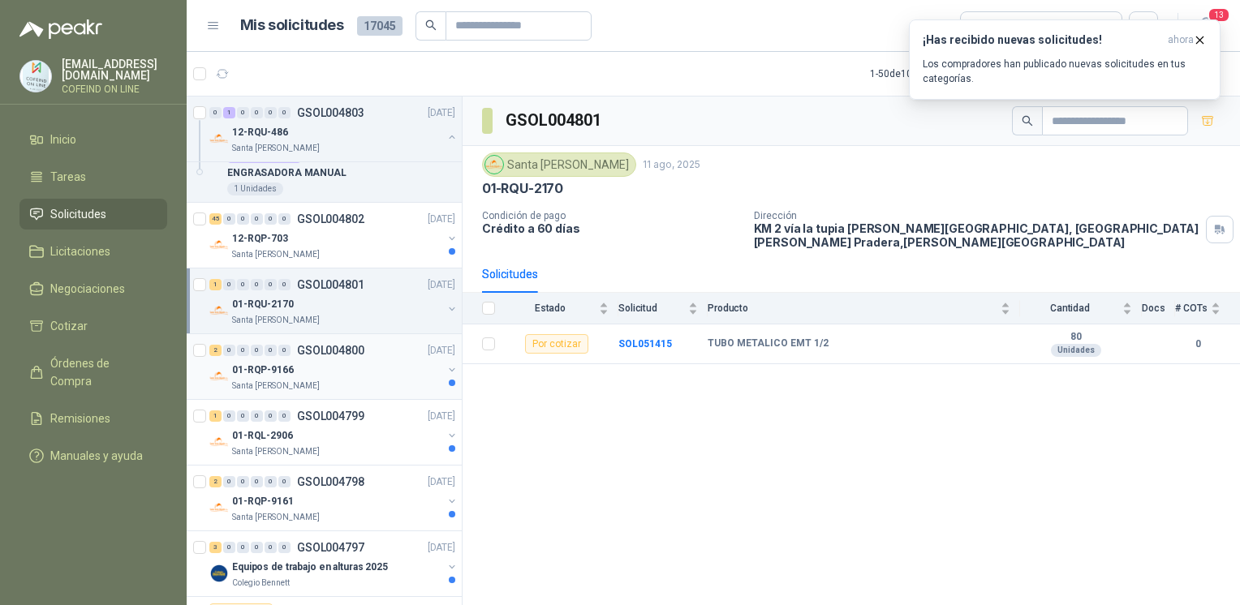
click at [276, 363] on p "01-RQP-9166" at bounding box center [263, 370] width 62 height 15
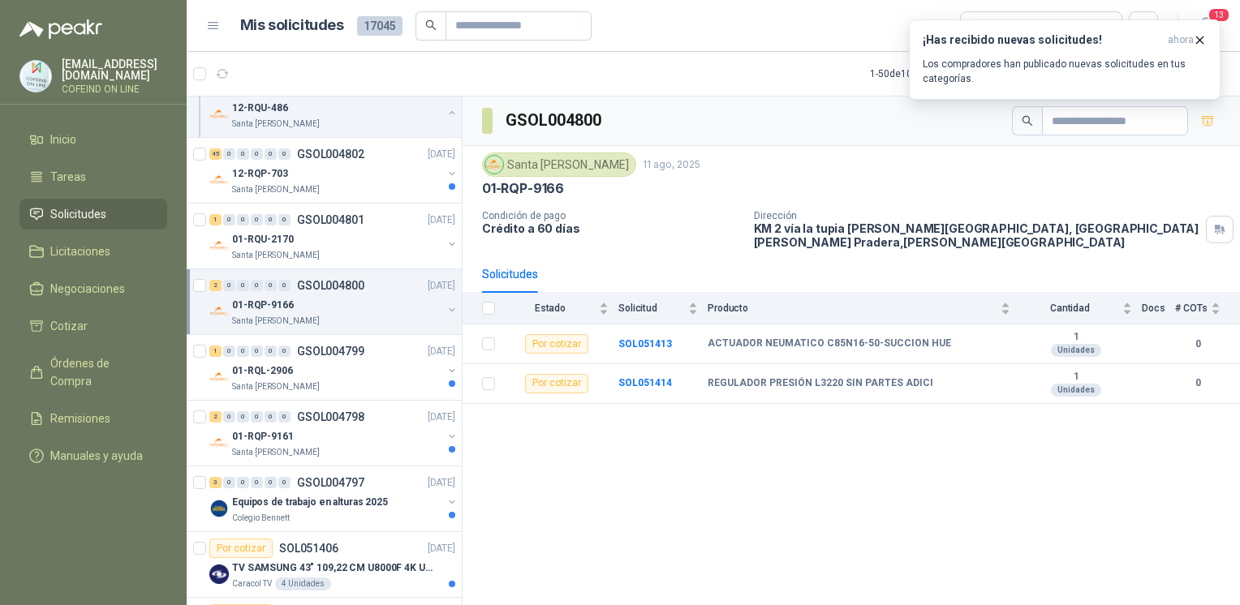
scroll to position [1165, 0]
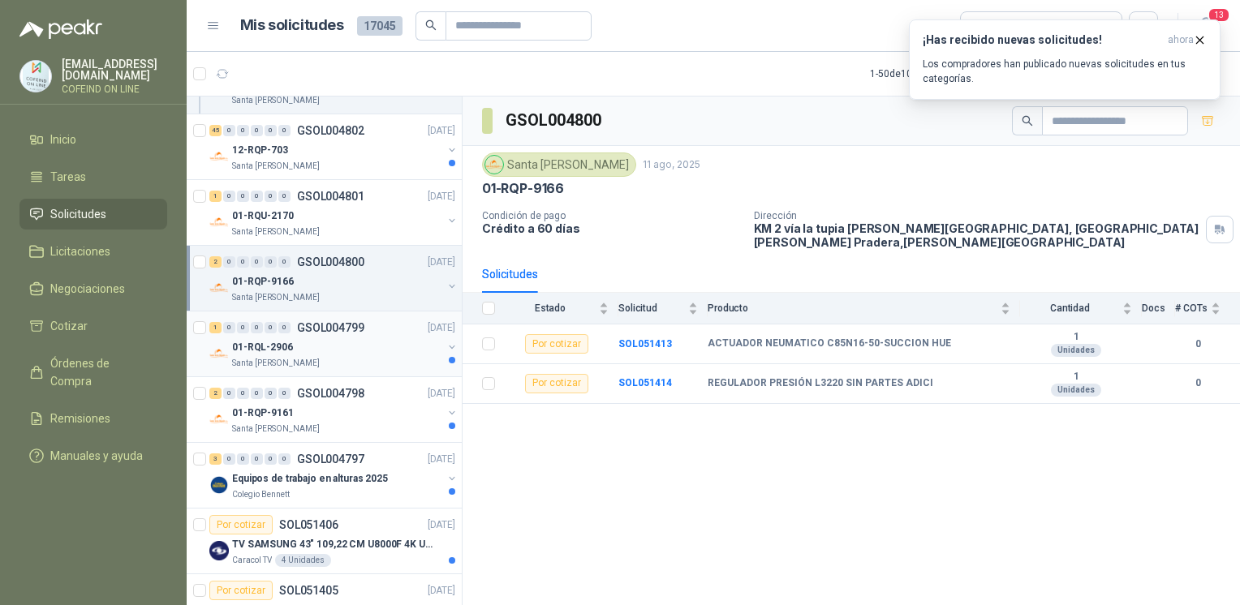
click at [262, 357] on p "Santa [PERSON_NAME]" at bounding box center [276, 363] width 88 height 13
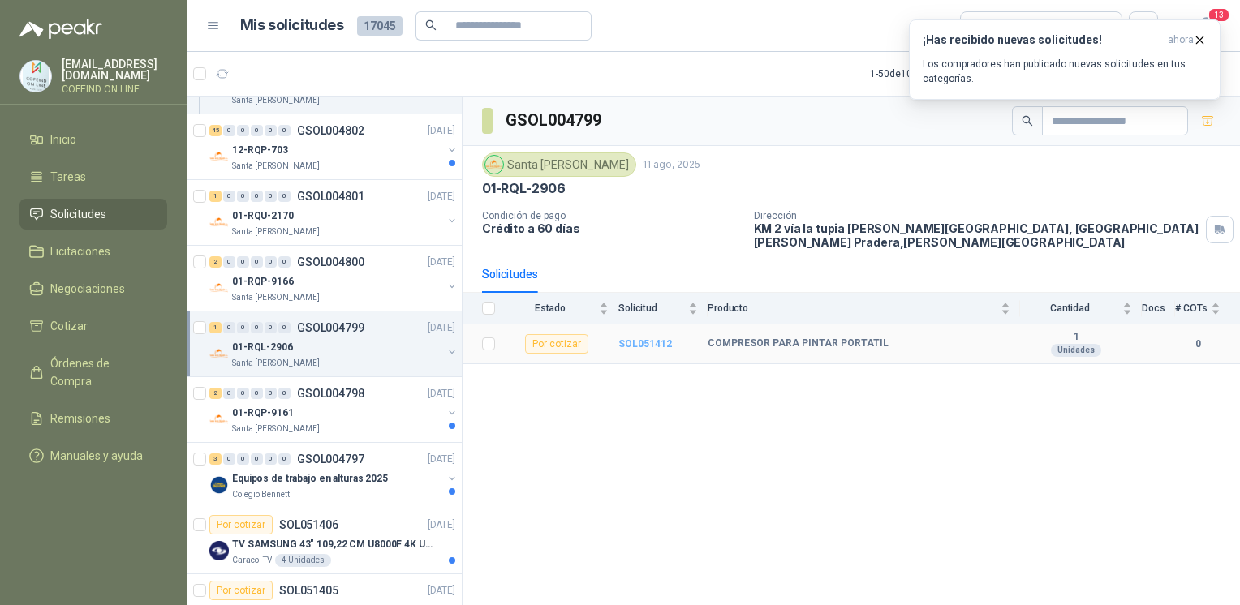
click at [636, 338] on b "SOL051412" at bounding box center [645, 343] width 54 height 11
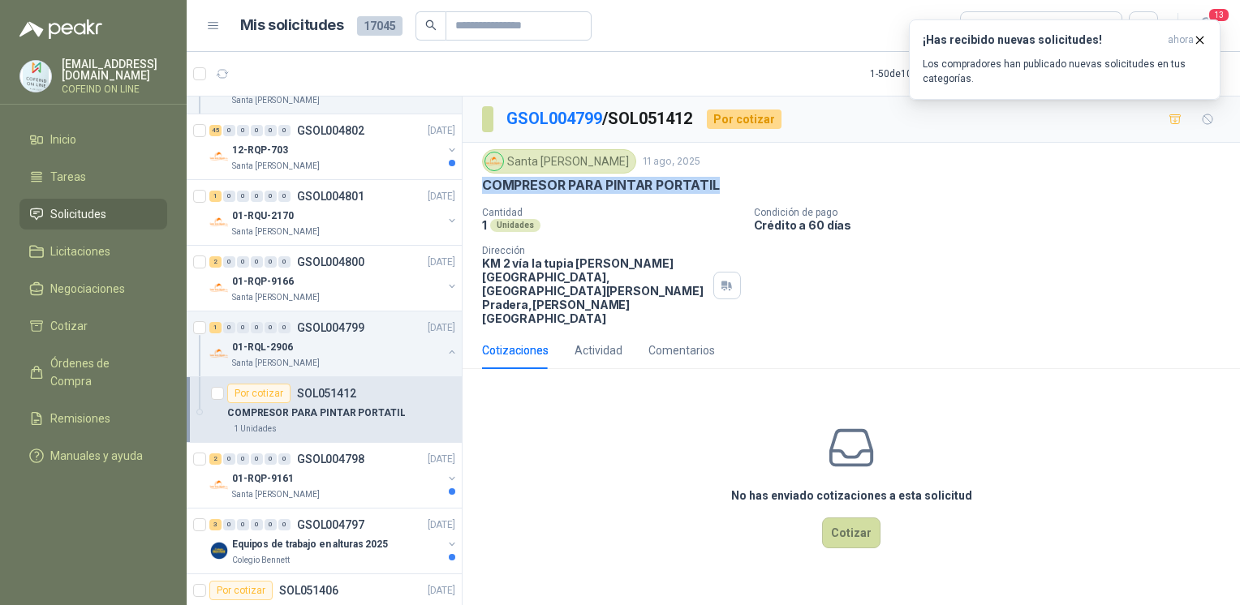
drag, startPoint x: 721, startPoint y: 188, endPoint x: 471, endPoint y: 193, distance: 250.8
click at [471, 193] on div "Santa [PERSON_NAME] 11 ago, 2025 COMPRESOR PARA [PERSON_NAME] PORTATIL Cantidad…" at bounding box center [850, 237] width 777 height 189
copy p "COMPRESOR PARA PINTAR PORTATIL"
